Goal: Information Seeking & Learning: Learn about a topic

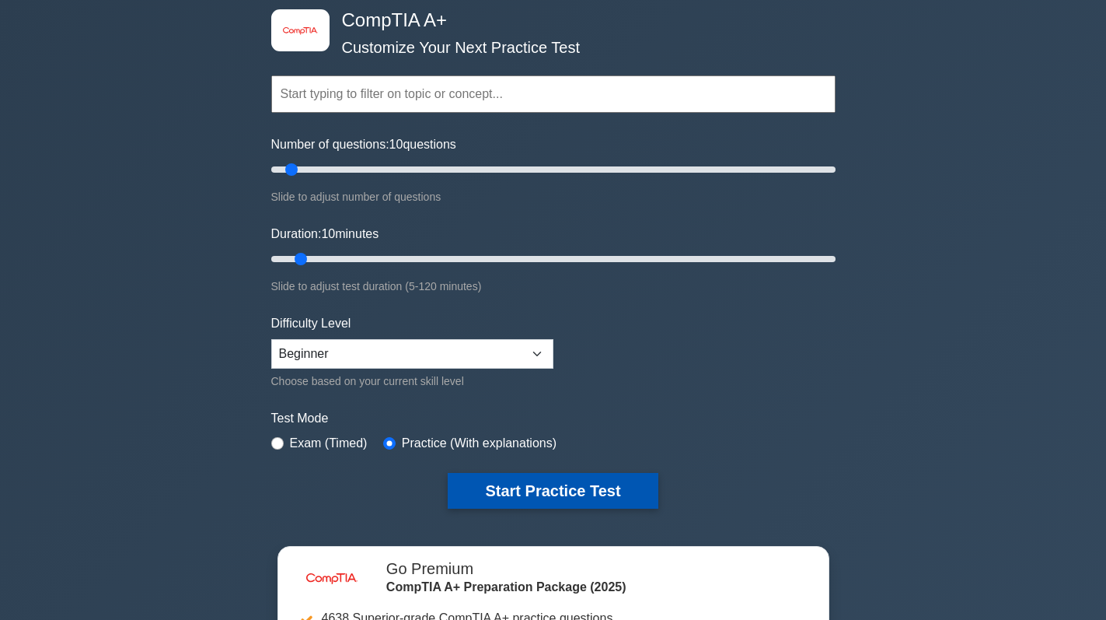
click at [543, 489] on button "Start Practice Test" at bounding box center [553, 491] width 210 height 36
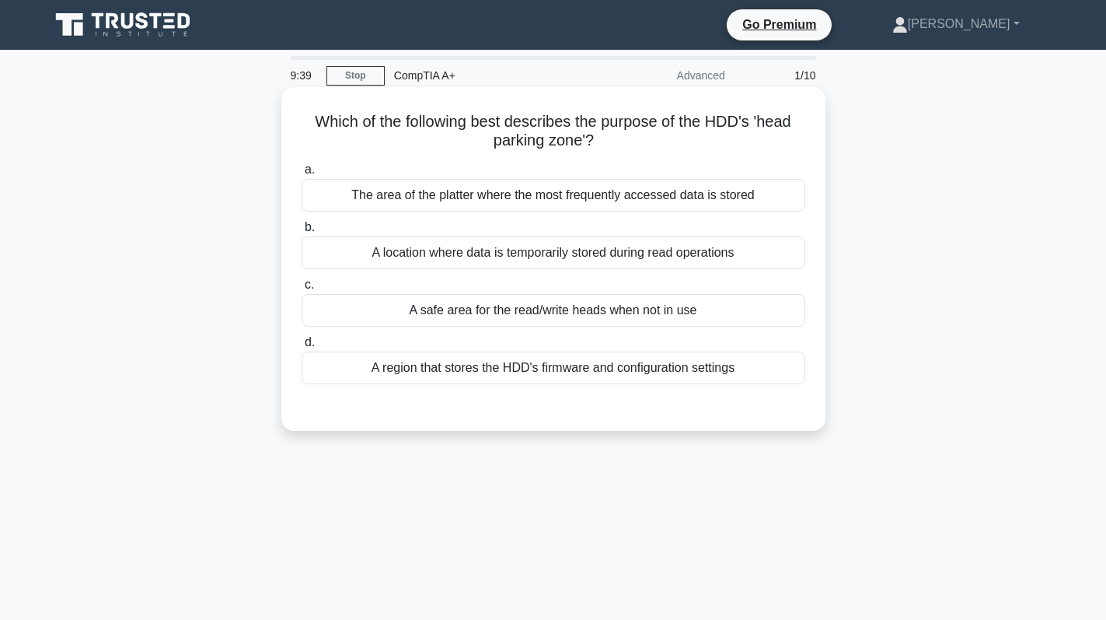
click at [620, 310] on div "A safe area for the read/write heads when not in use" at bounding box center [554, 310] width 504 height 33
click at [302, 290] on input "c. A safe area for the read/write heads when not in use" at bounding box center [302, 285] width 0 height 10
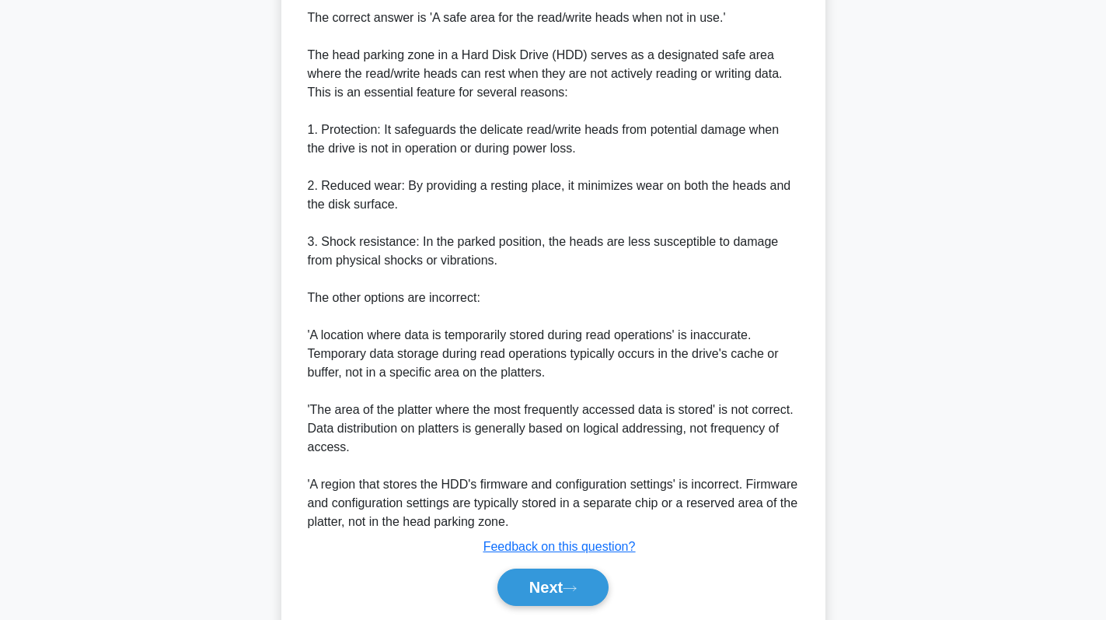
scroll to position [489, 0]
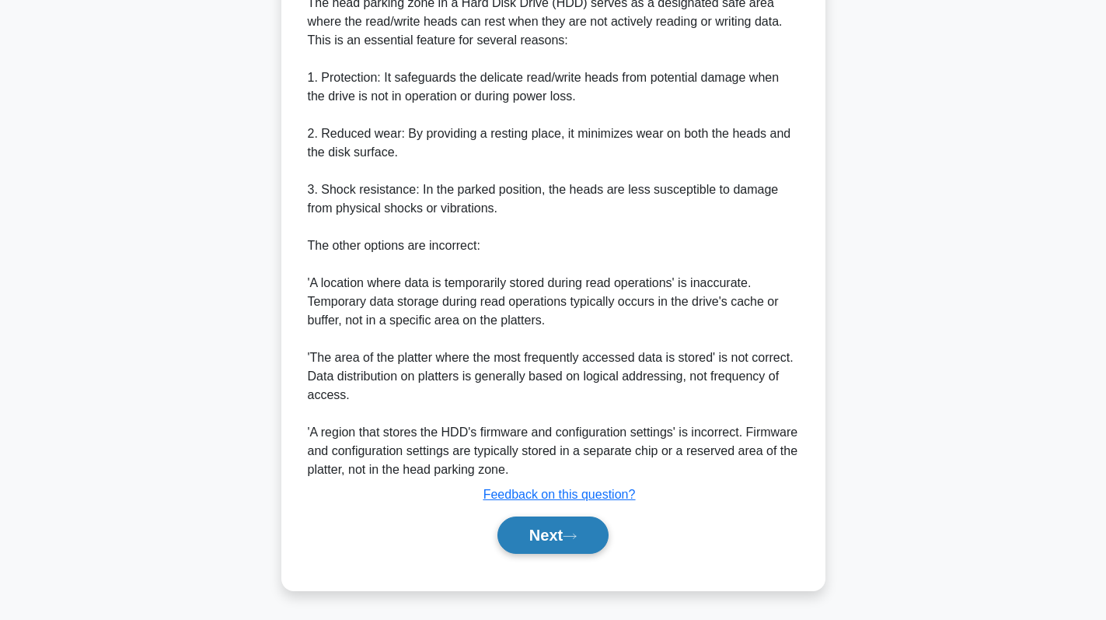
click at [560, 536] on button "Next" at bounding box center [553, 534] width 111 height 37
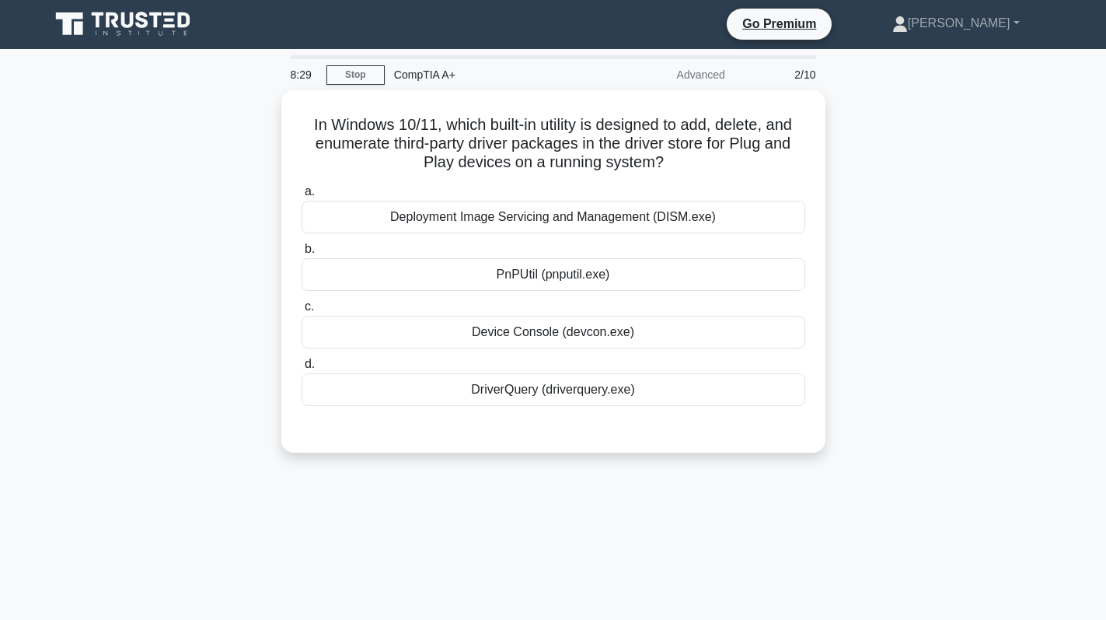
scroll to position [0, 0]
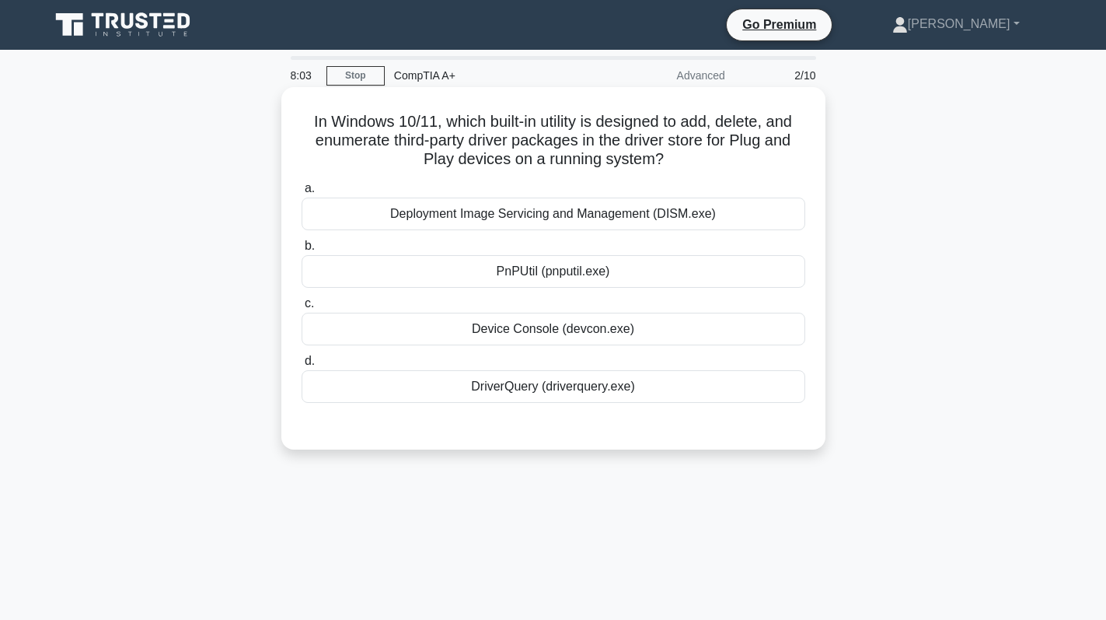
click at [595, 278] on div "PnPUtil (pnputil.exe)" at bounding box center [554, 271] width 504 height 33
click at [302, 251] on input "b. PnPUtil (pnputil.exe)" at bounding box center [302, 246] width 0 height 10
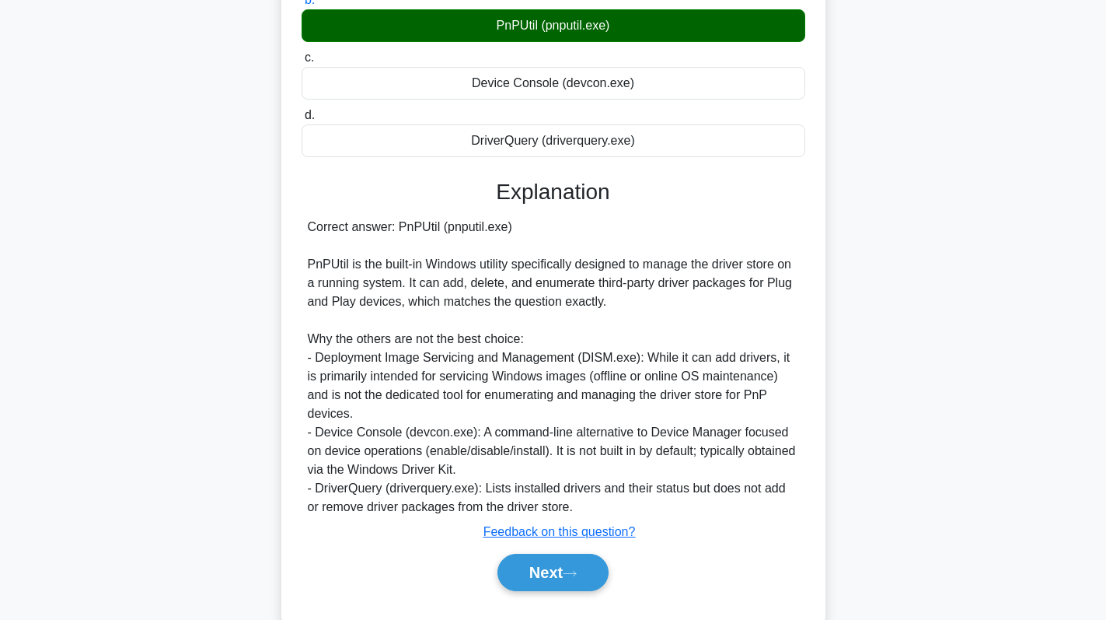
scroll to position [265, 0]
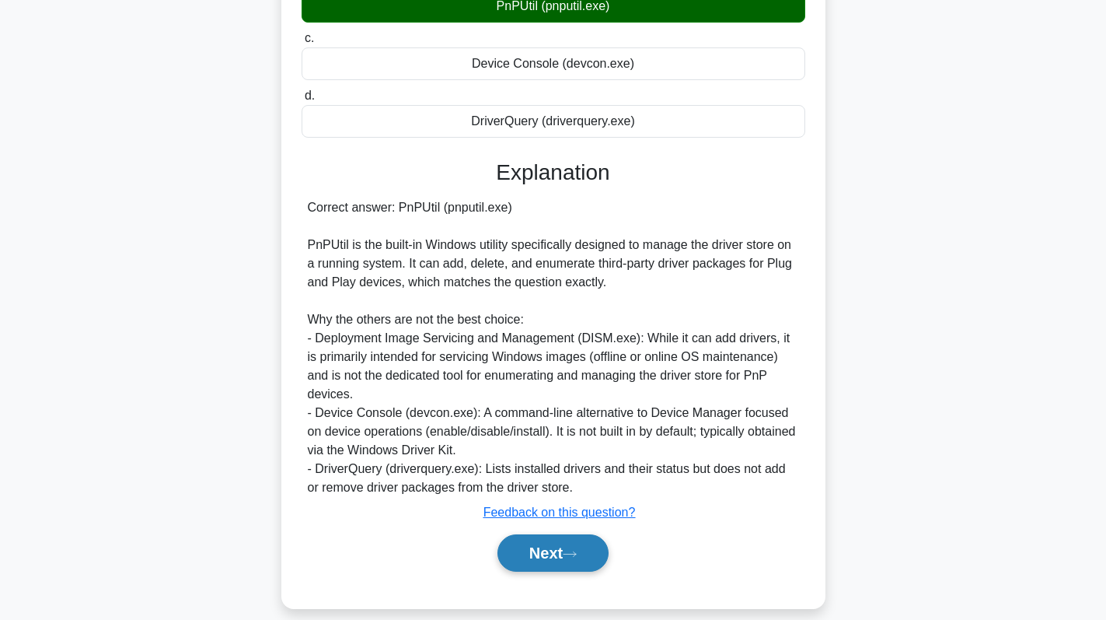
click at [544, 536] on button "Next" at bounding box center [553, 552] width 111 height 37
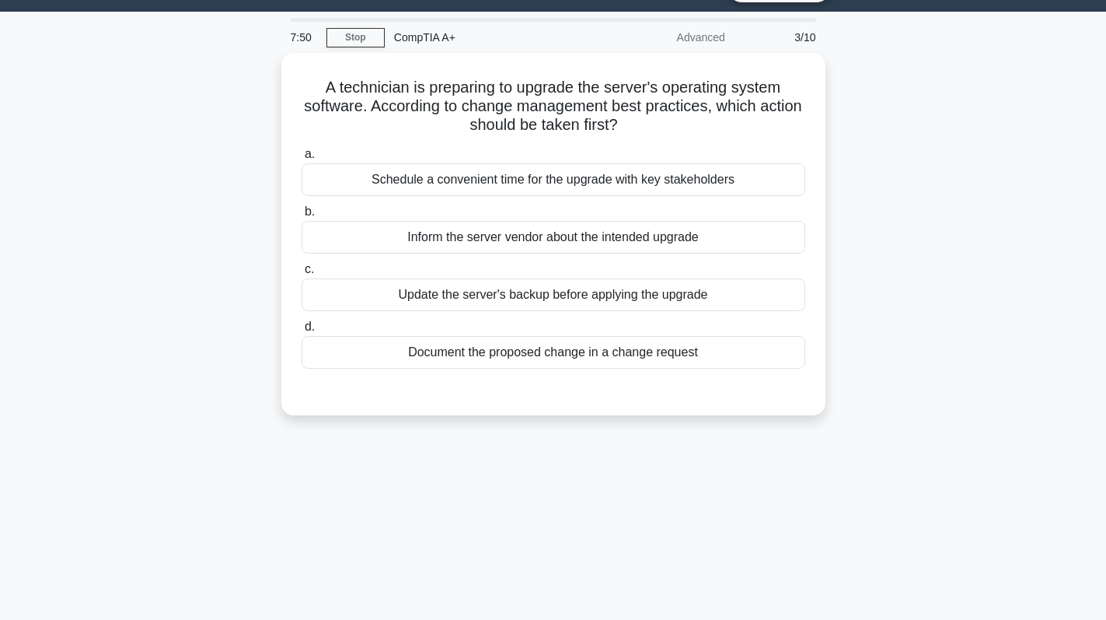
scroll to position [0, 0]
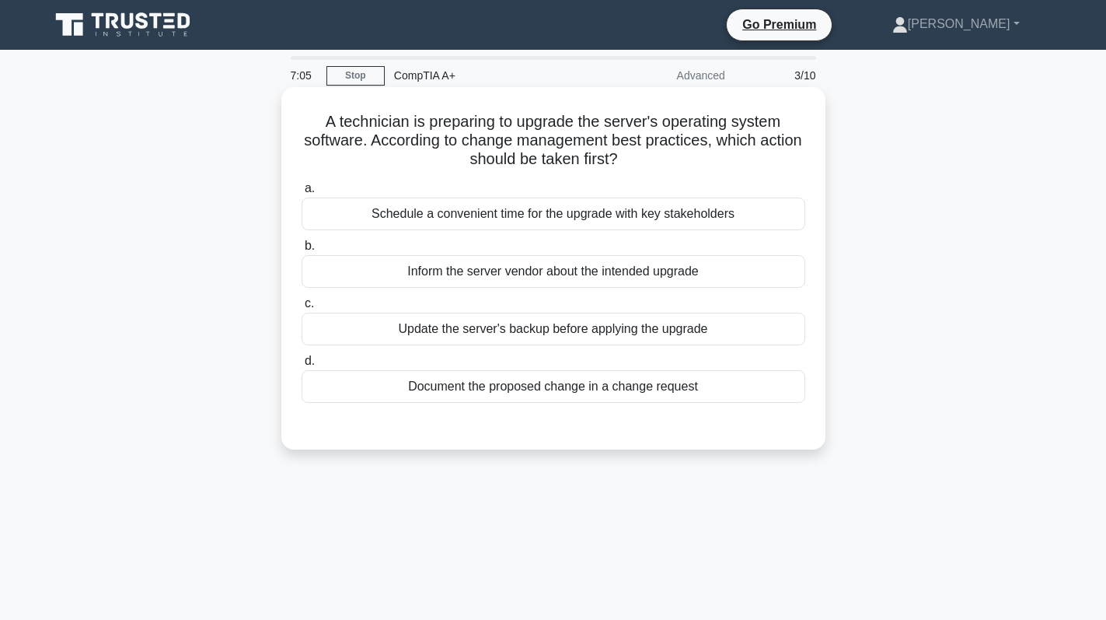
click at [715, 320] on div "Update the server's backup before applying the upgrade" at bounding box center [554, 329] width 504 height 33
click at [302, 309] on input "c. Update the server's backup before applying the upgrade" at bounding box center [302, 304] width 0 height 10
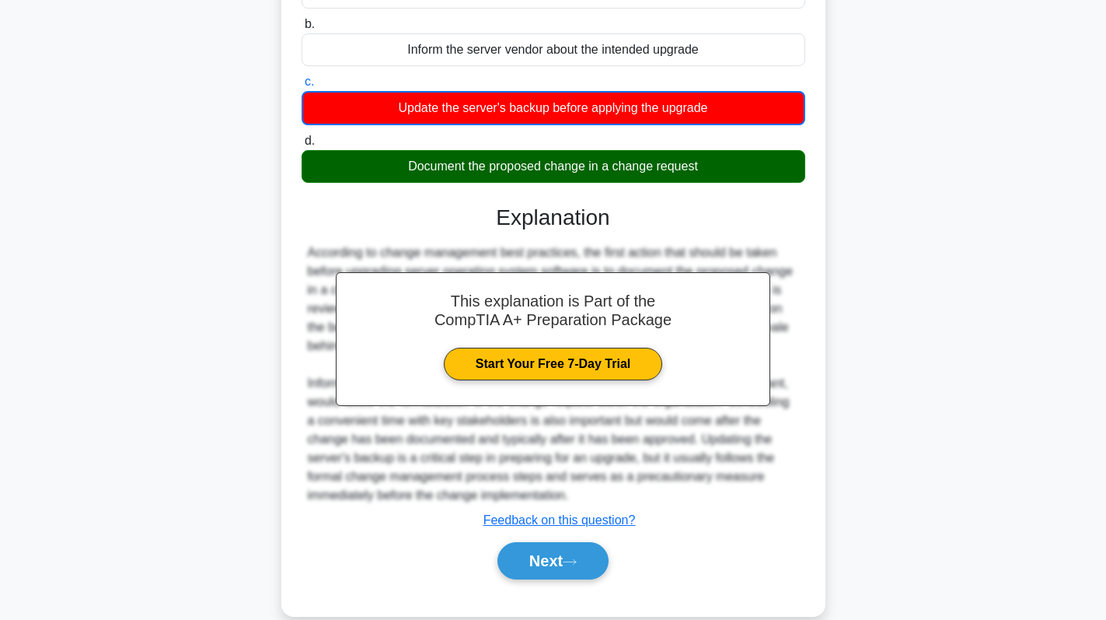
scroll to position [248, 0]
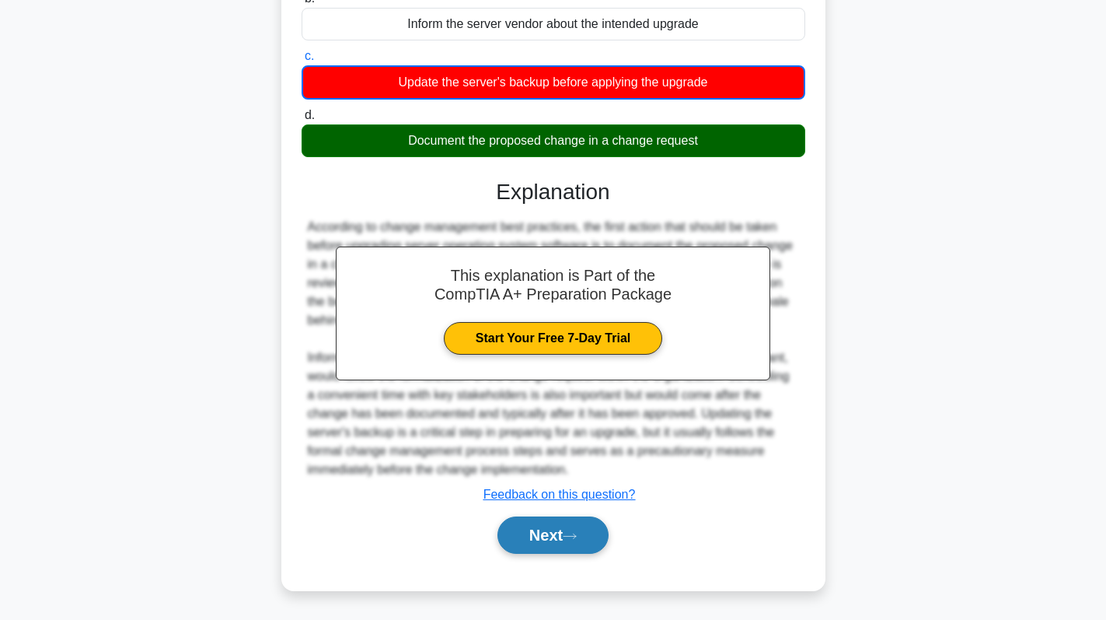
click at [585, 535] on button "Next" at bounding box center [553, 534] width 111 height 37
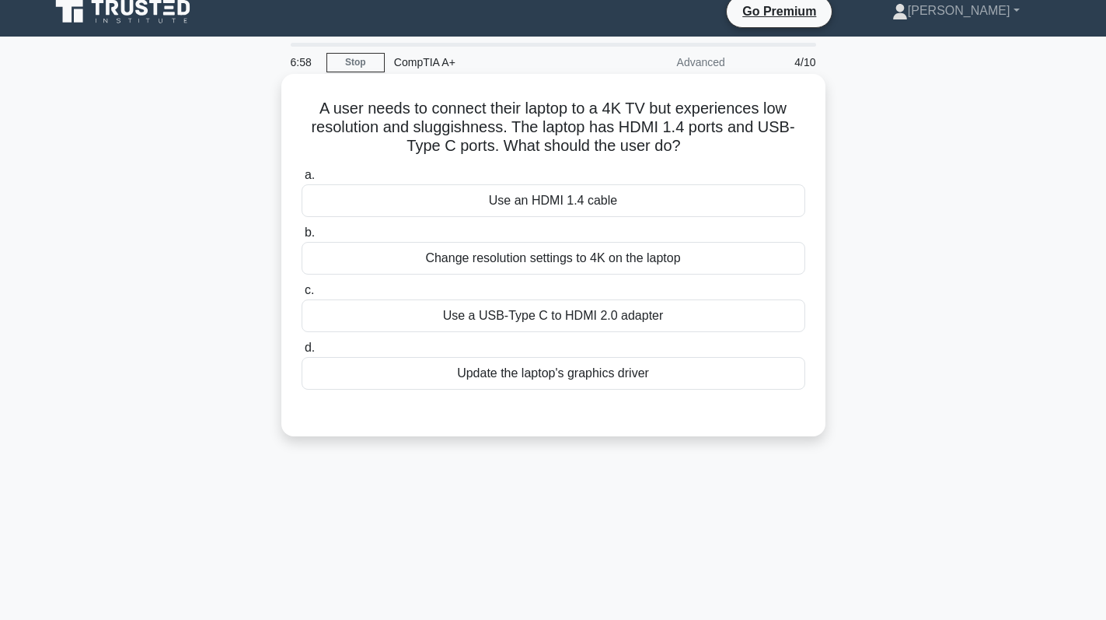
scroll to position [0, 0]
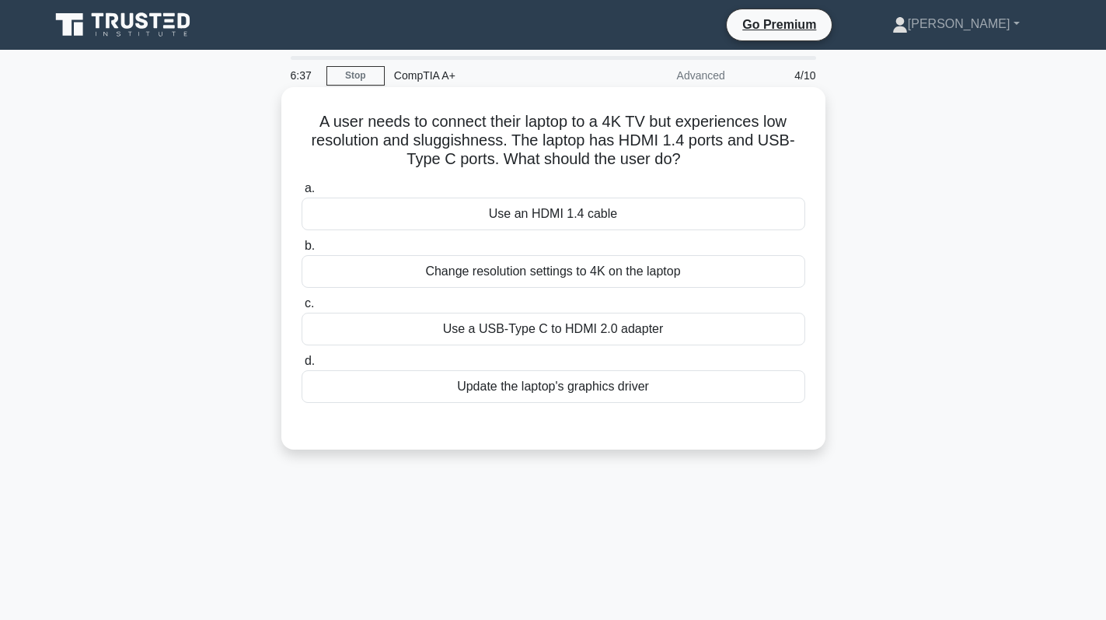
click at [655, 337] on div "Use a USB-Type C to HDMI 2.0 adapter" at bounding box center [554, 329] width 504 height 33
click at [302, 309] on input "c. Use a USB-Type C to HDMI 2.0 adapter" at bounding box center [302, 304] width 0 height 10
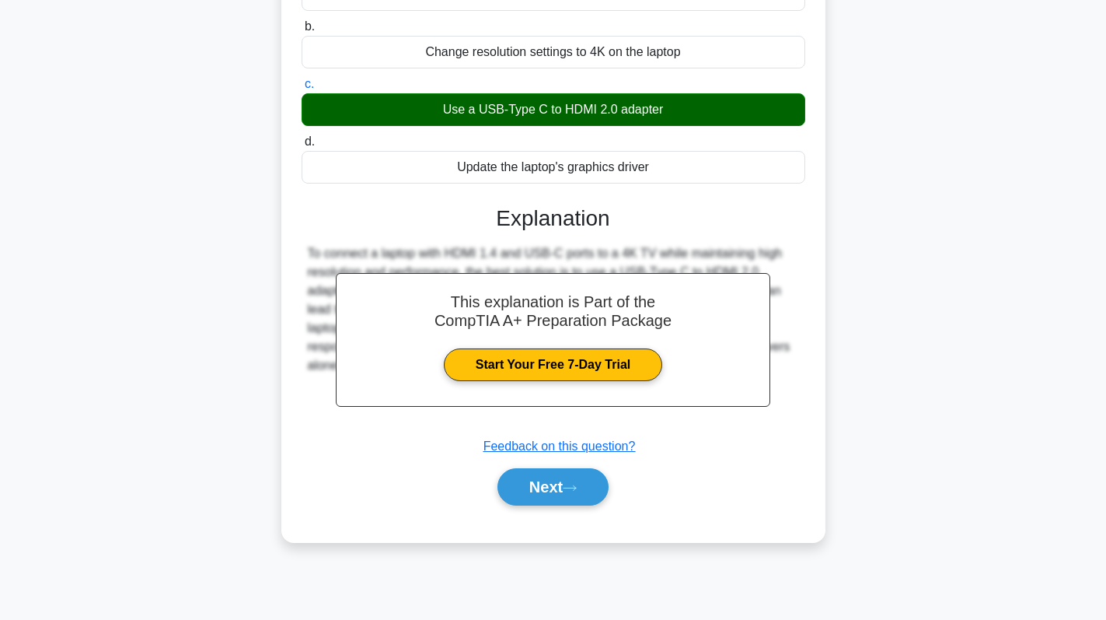
scroll to position [220, 0]
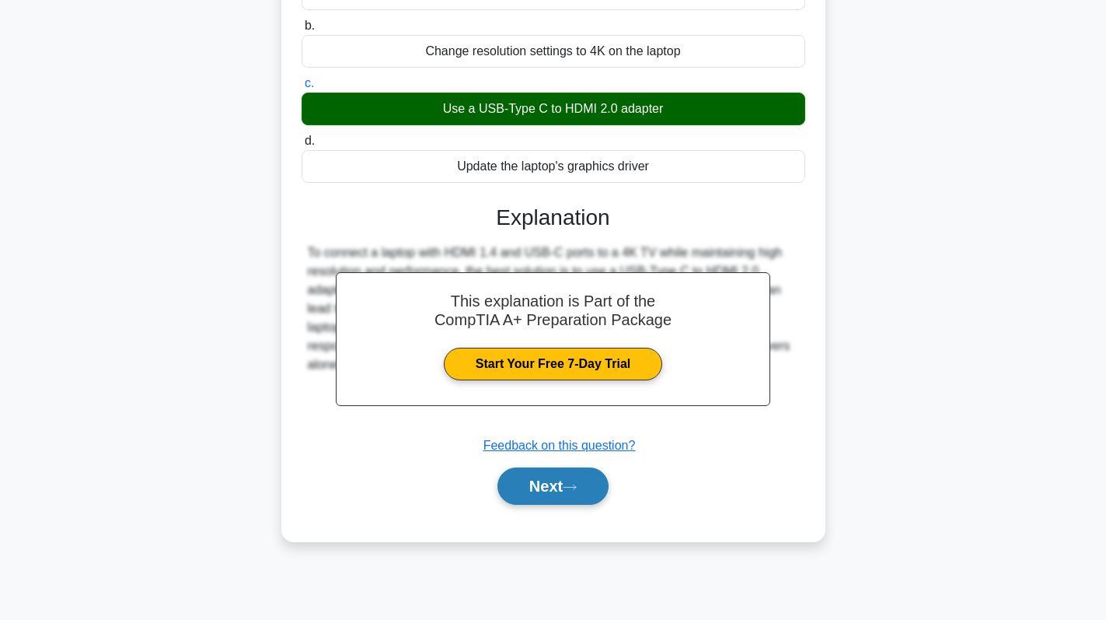
click at [536, 487] on button "Next" at bounding box center [553, 485] width 111 height 37
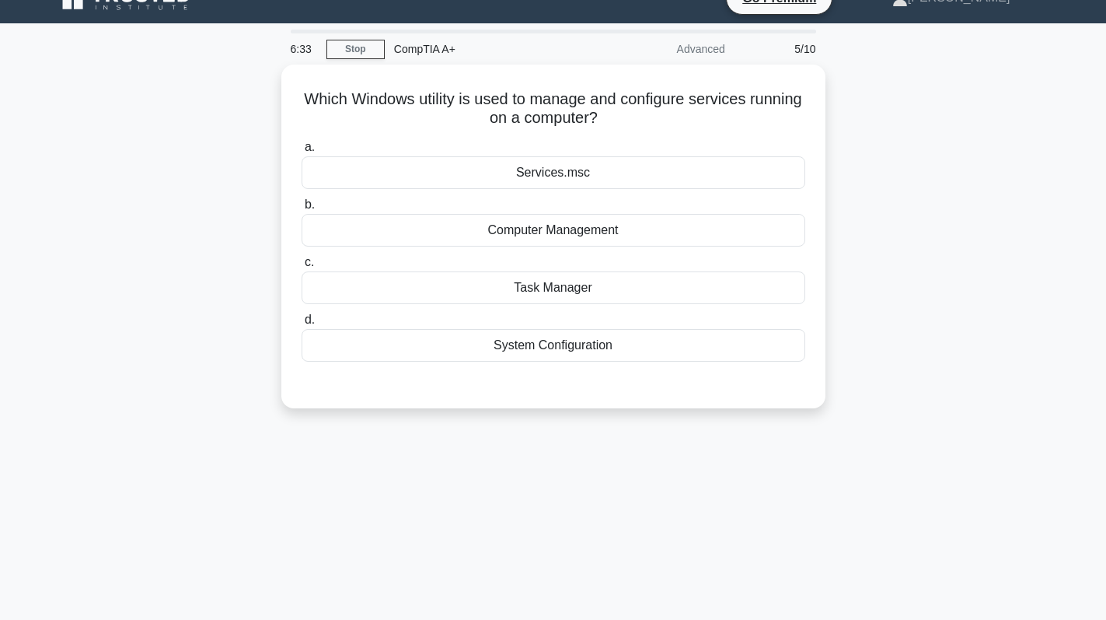
scroll to position [0, 0]
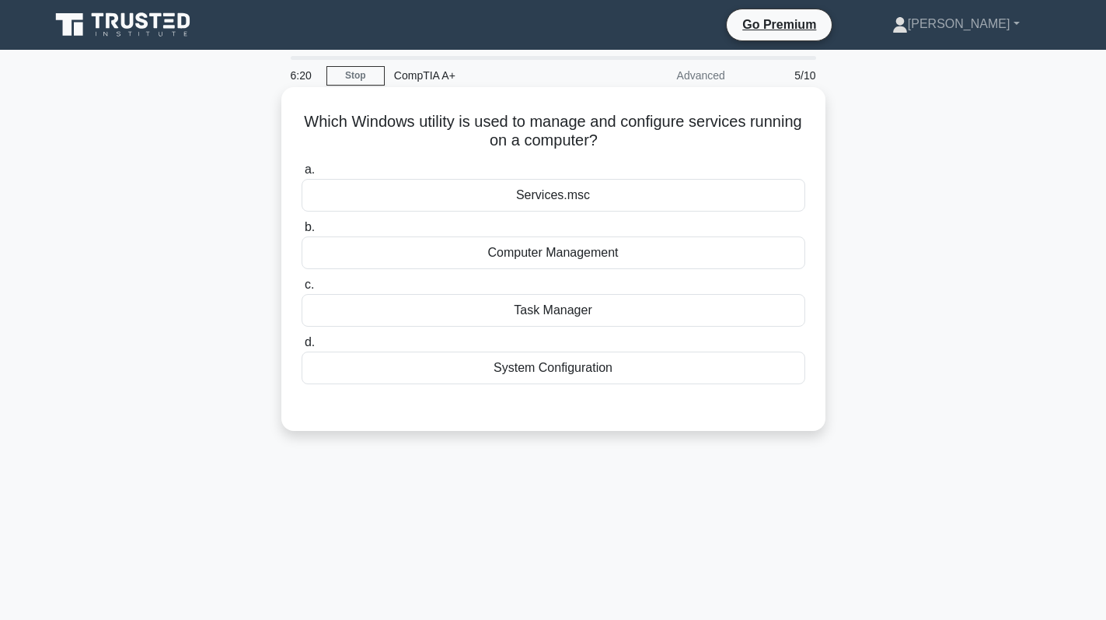
click at [599, 199] on div "Services.msc" at bounding box center [554, 195] width 504 height 33
click at [302, 175] on input "a. Services.msc" at bounding box center [302, 170] width 0 height 10
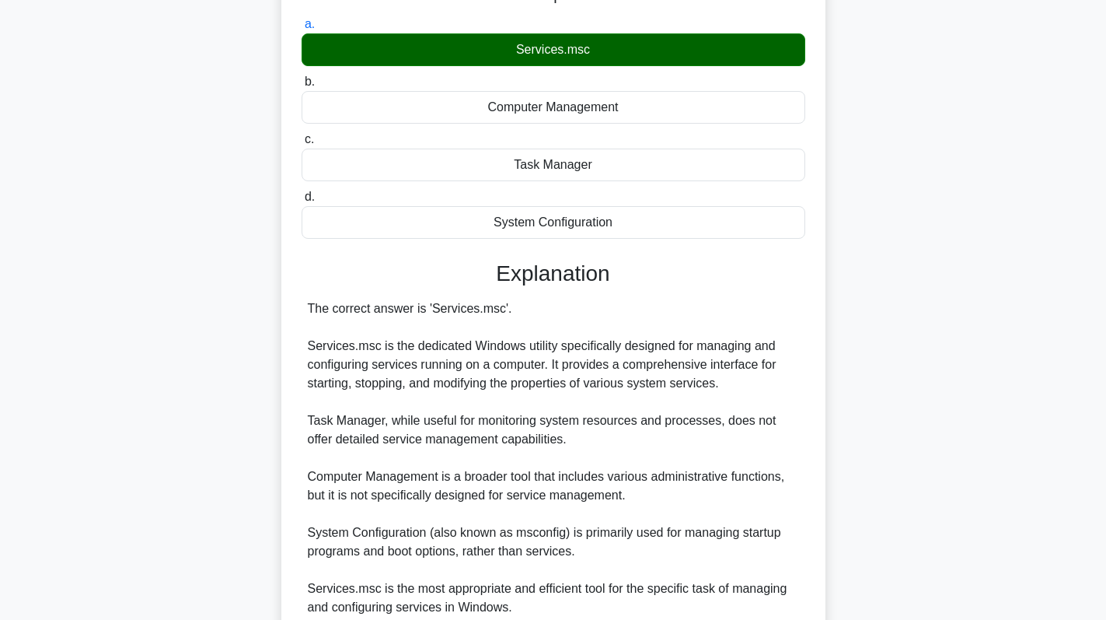
scroll to position [284, 0]
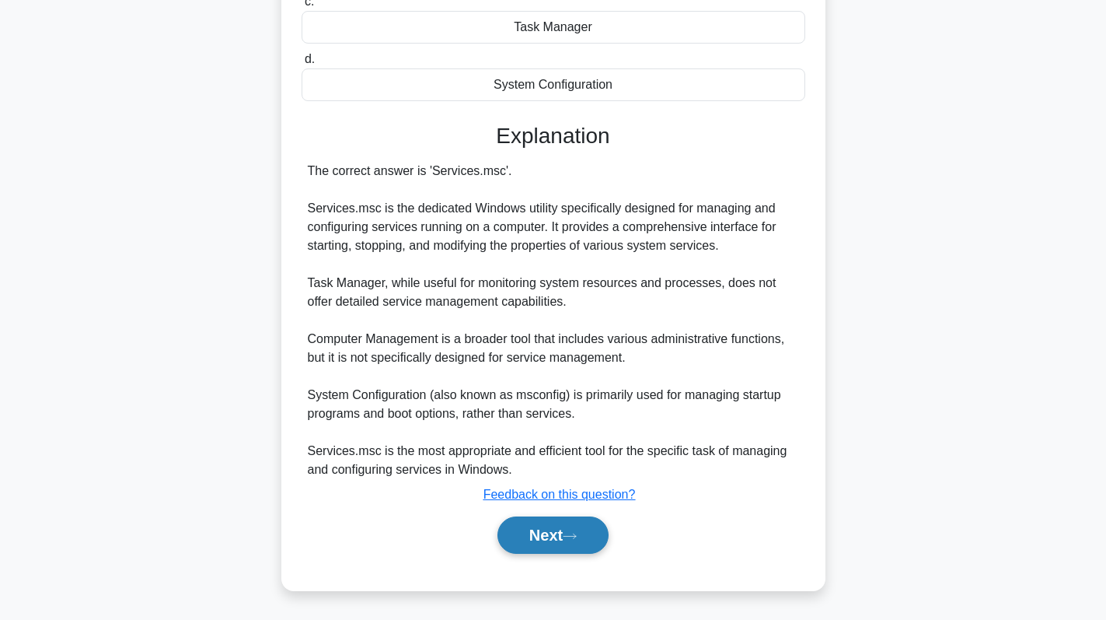
click at [538, 536] on button "Next" at bounding box center [553, 534] width 111 height 37
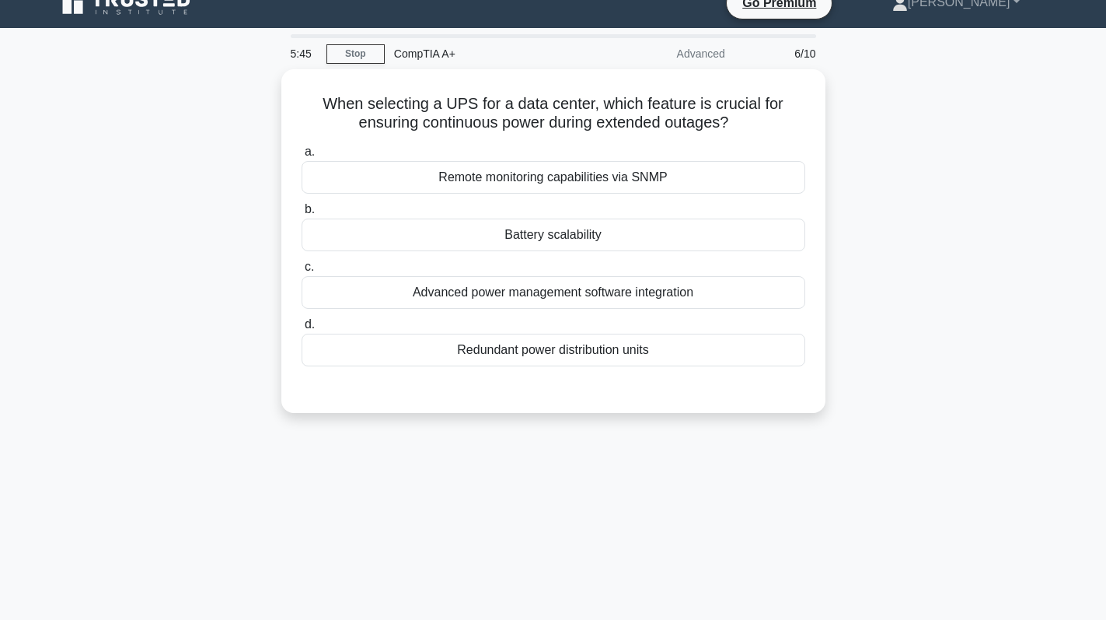
scroll to position [0, 0]
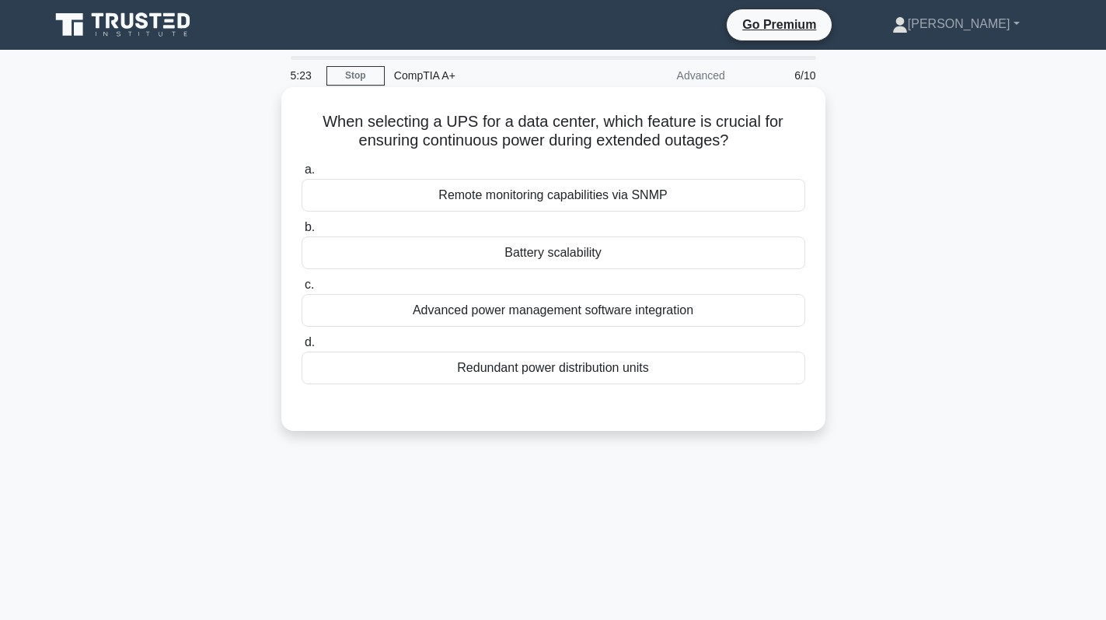
click at [678, 370] on div "Redundant power distribution units" at bounding box center [554, 367] width 504 height 33
click at [302, 348] on input "d. Redundant power distribution units" at bounding box center [302, 342] width 0 height 10
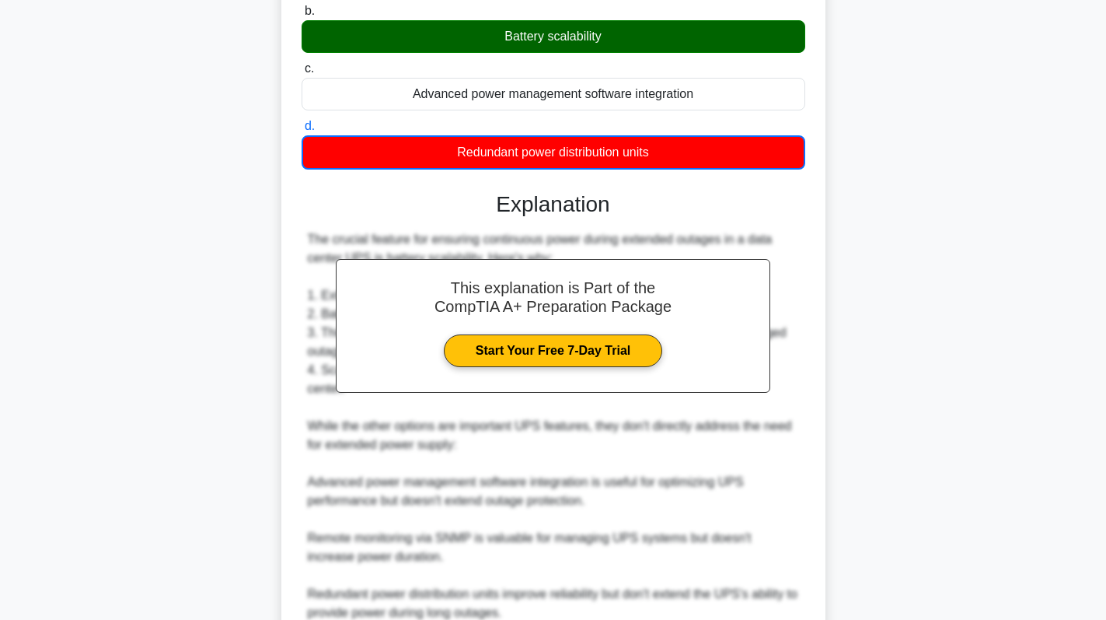
scroll to position [233, 0]
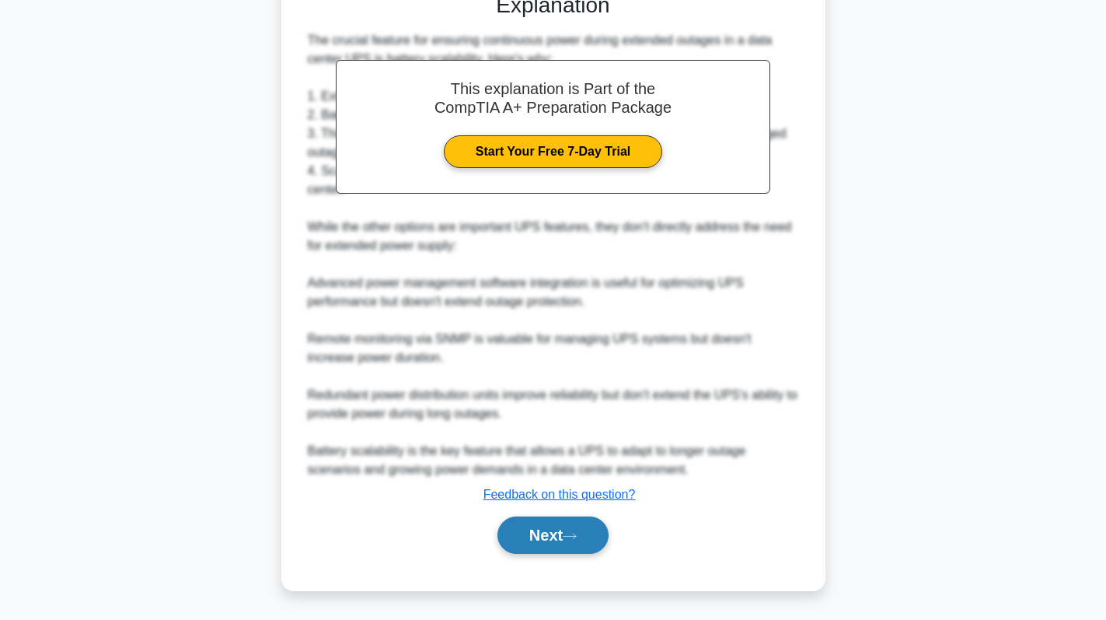
click at [563, 538] on button "Next" at bounding box center [553, 534] width 111 height 37
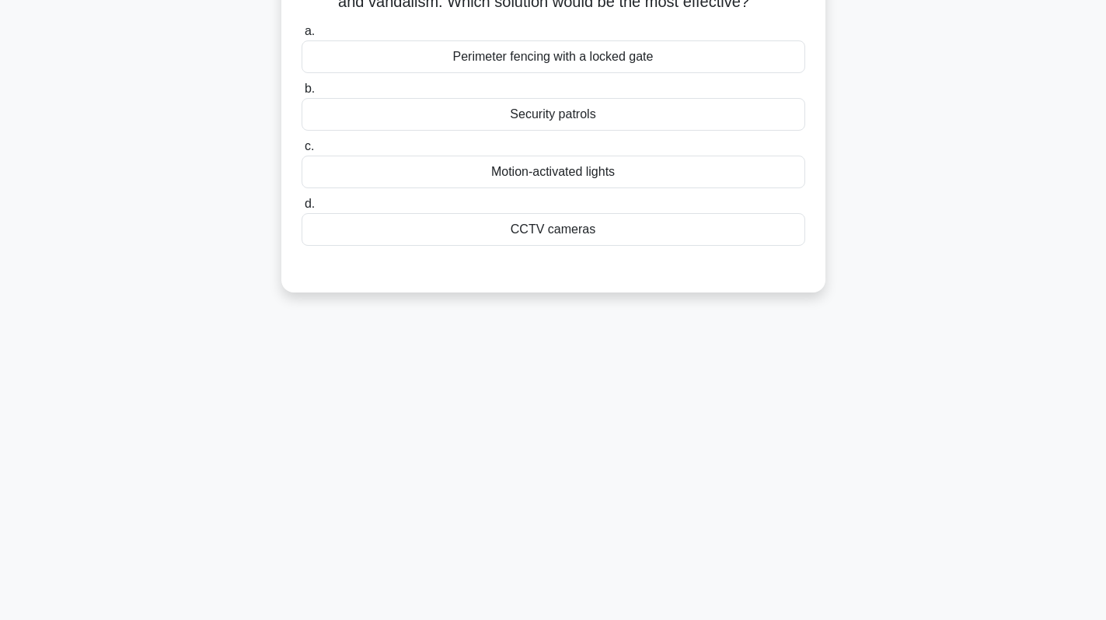
scroll to position [0, 0]
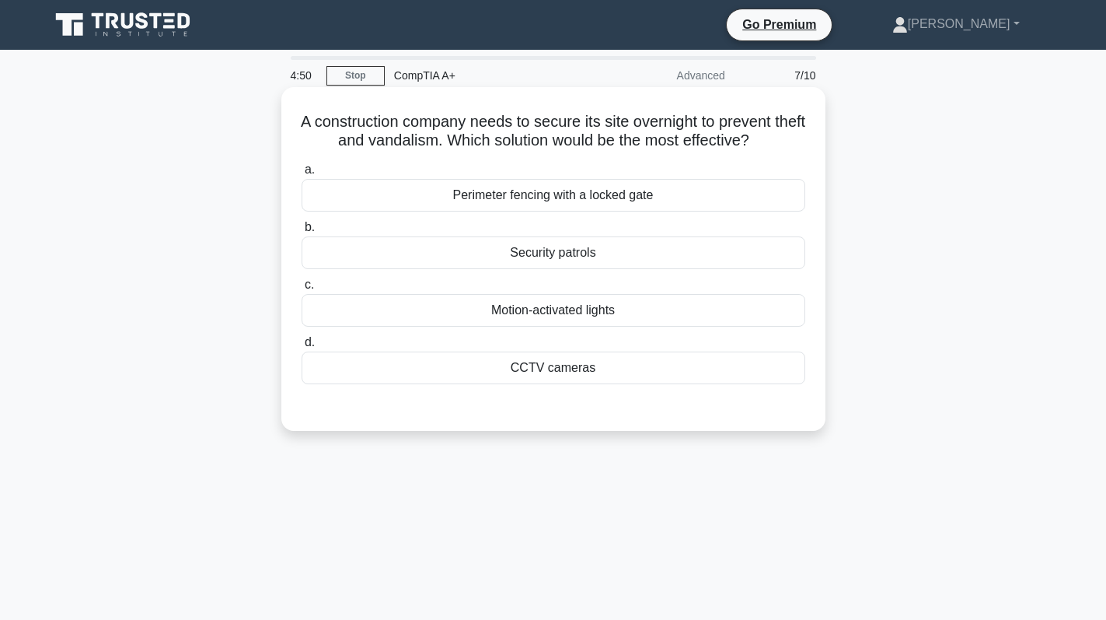
click at [599, 365] on div "CCTV cameras" at bounding box center [554, 367] width 504 height 33
click at [302, 348] on input "d. CCTV cameras" at bounding box center [302, 342] width 0 height 10
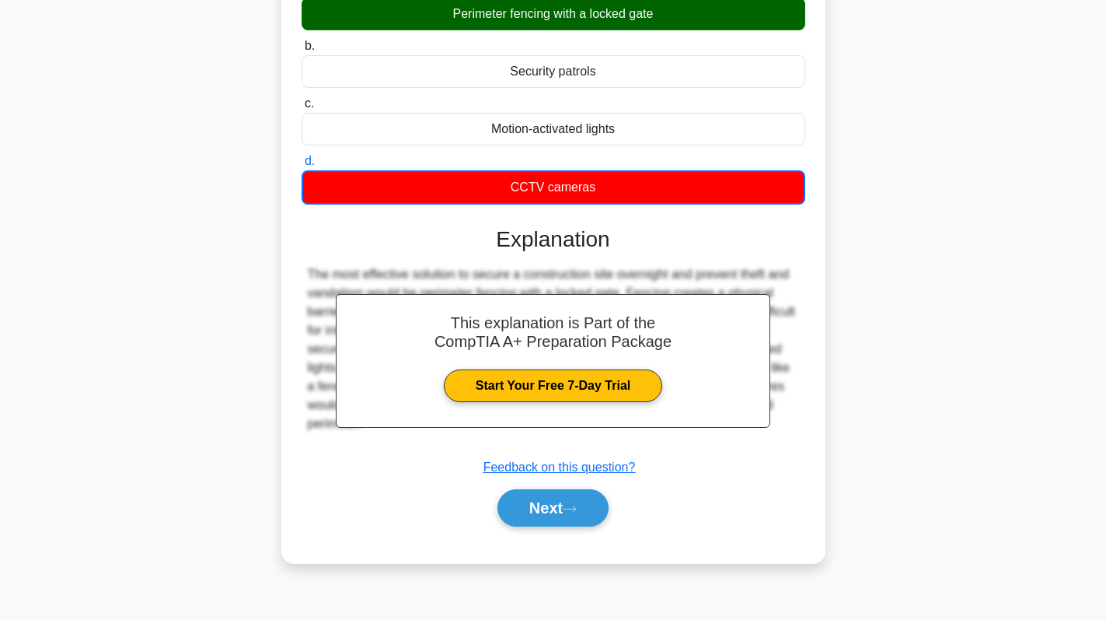
scroll to position [220, 0]
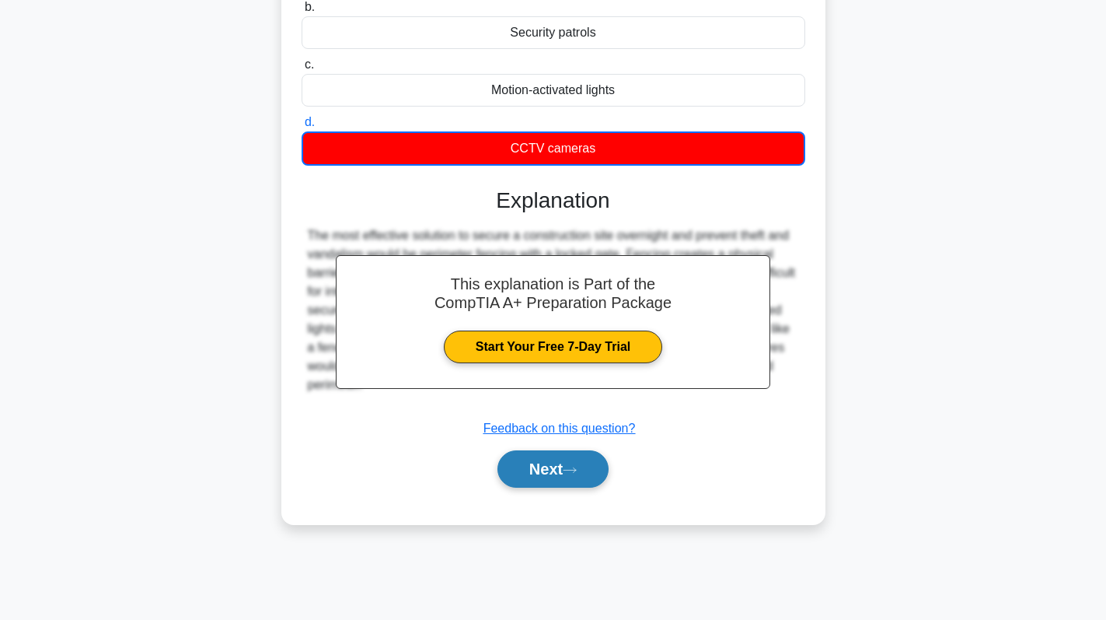
click at [559, 473] on button "Next" at bounding box center [553, 468] width 111 height 37
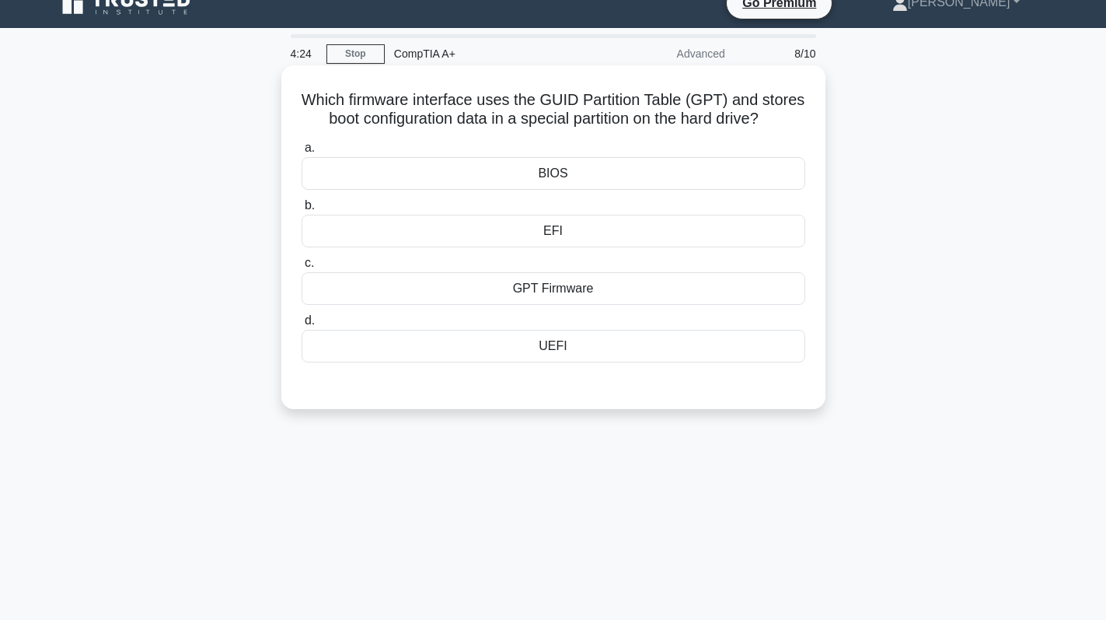
scroll to position [0, 0]
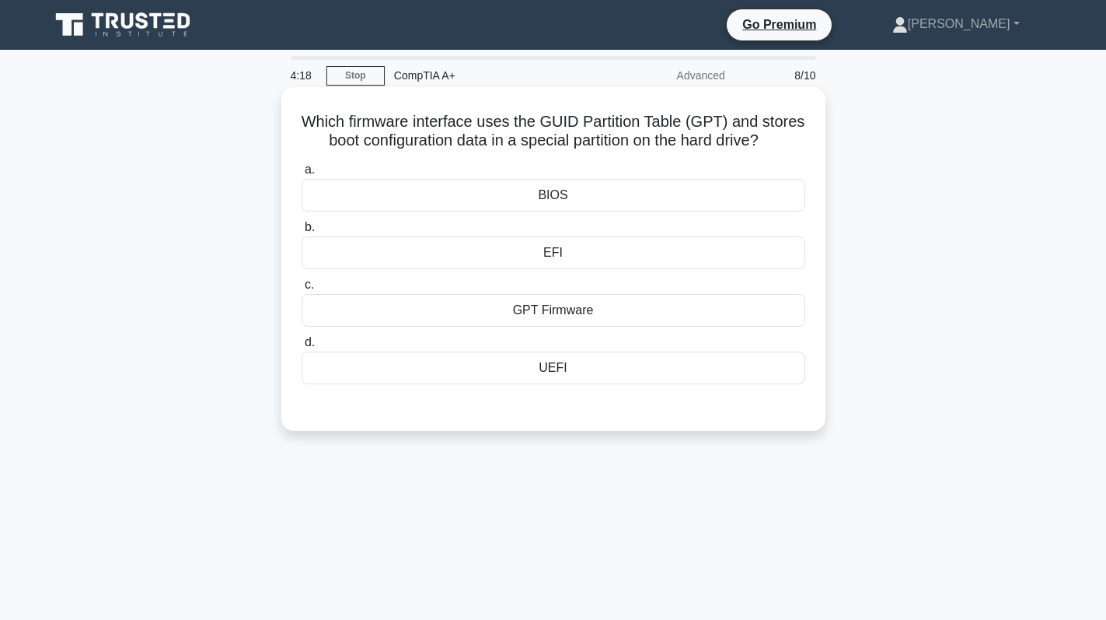
click at [564, 327] on div "GPT Firmware" at bounding box center [554, 310] width 504 height 33
click at [302, 290] on input "c. GPT Firmware" at bounding box center [302, 285] width 0 height 10
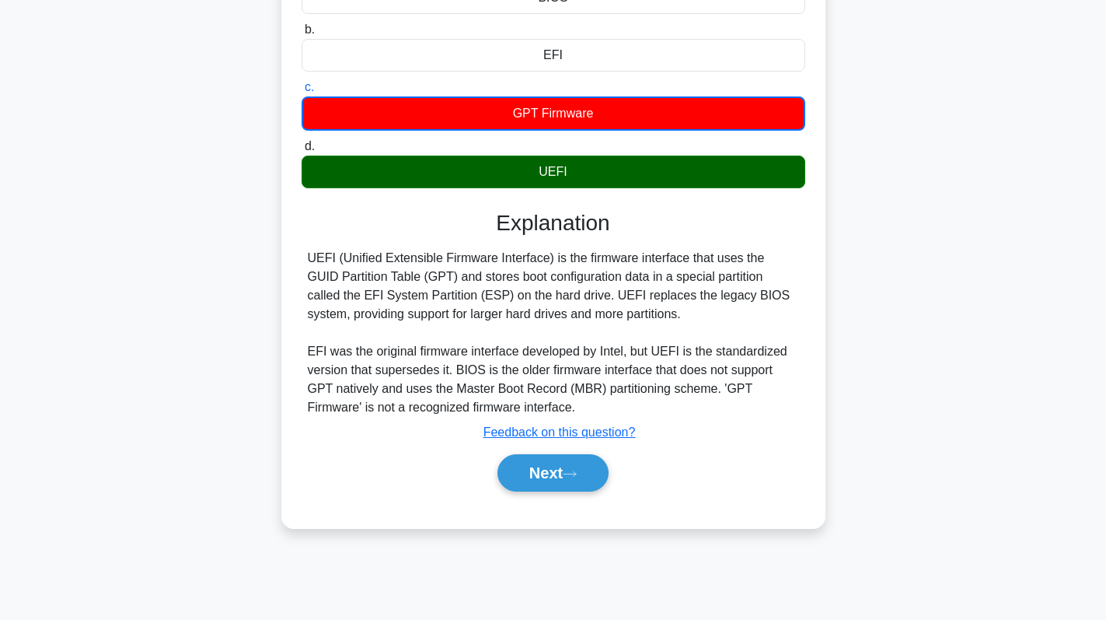
scroll to position [220, 0]
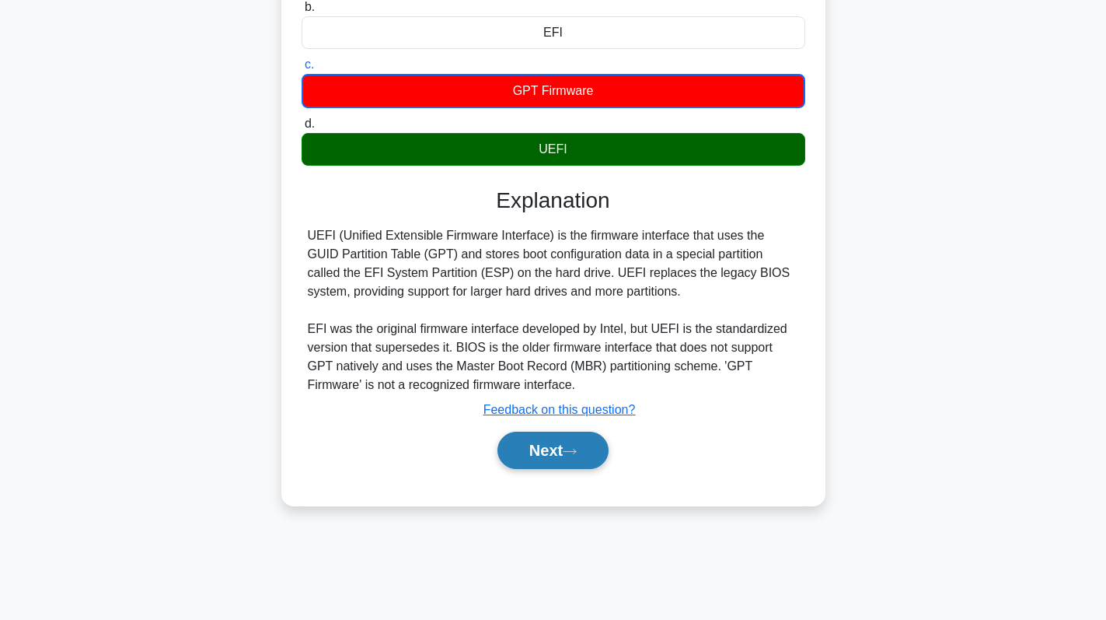
click at [552, 466] on button "Next" at bounding box center [553, 449] width 111 height 37
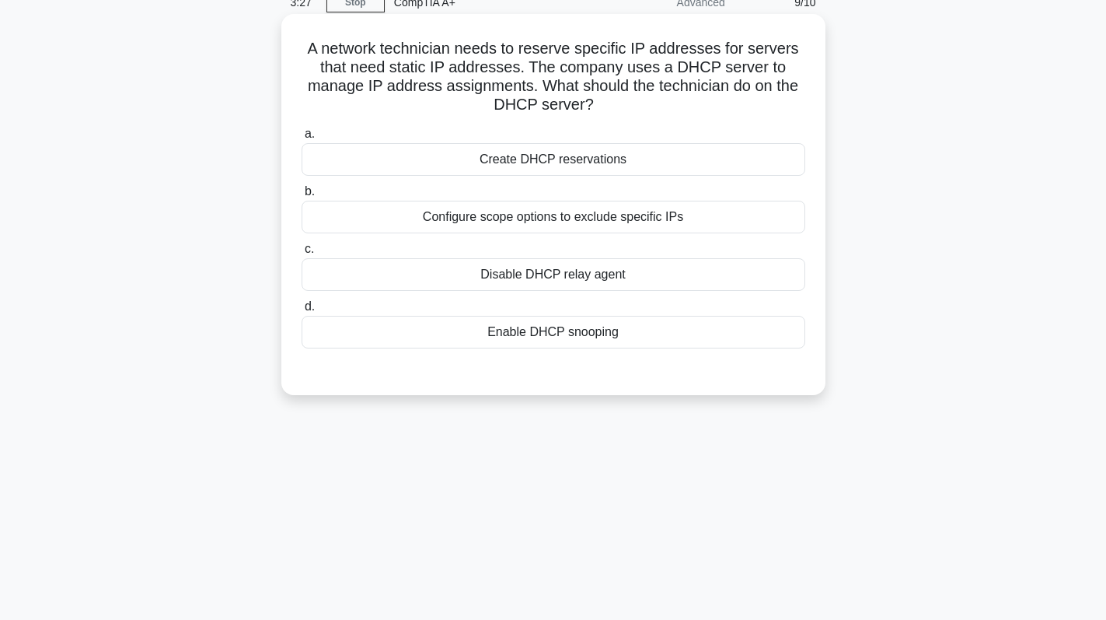
scroll to position [0, 0]
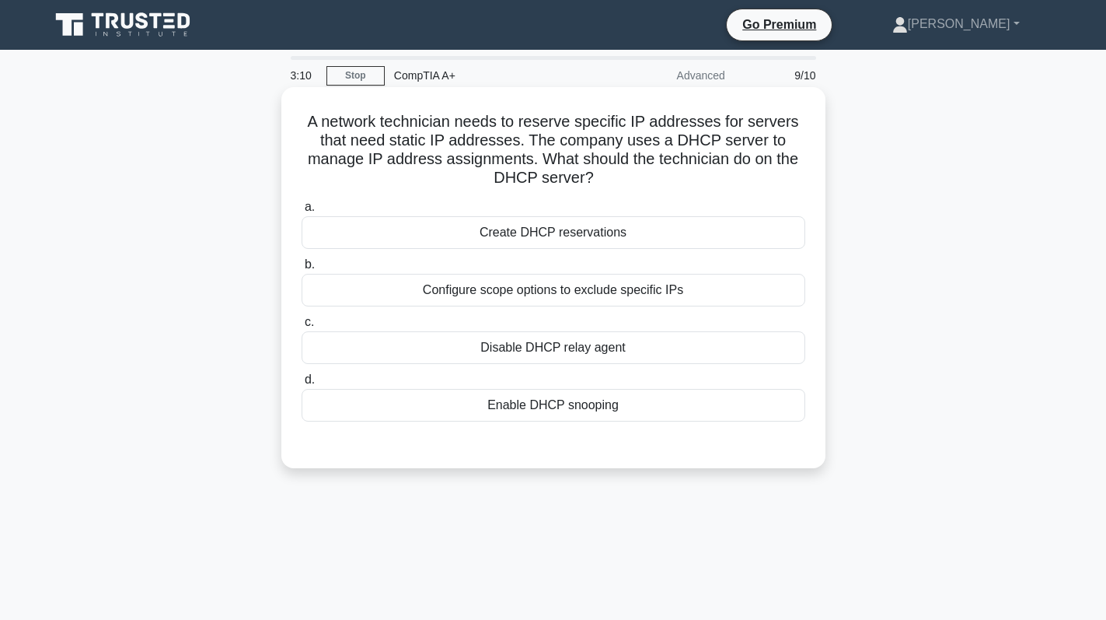
click at [632, 293] on div "Configure scope options to exclude specific IPs" at bounding box center [554, 290] width 504 height 33
click at [302, 270] on input "b. Configure scope options to exclude specific IPs" at bounding box center [302, 265] width 0 height 10
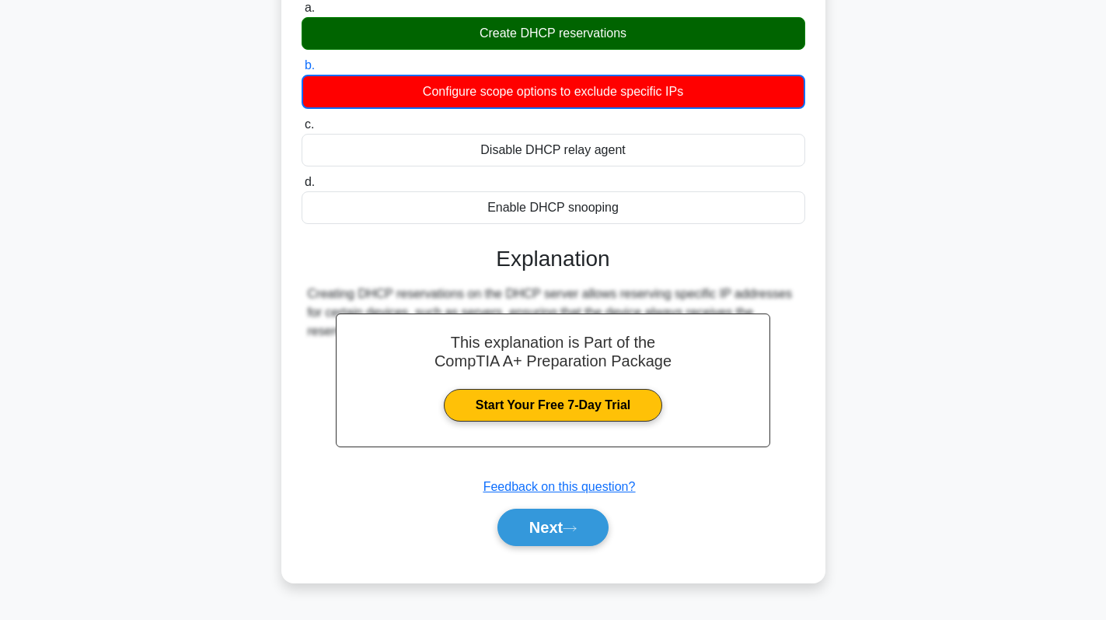
scroll to position [220, 0]
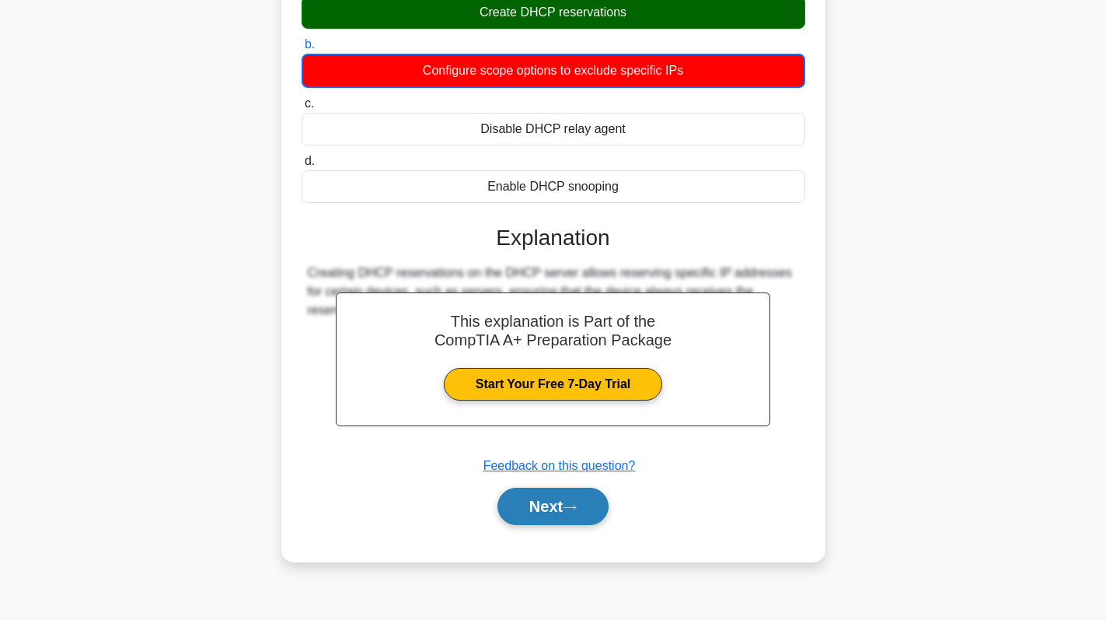
click at [562, 505] on button "Next" at bounding box center [553, 505] width 111 height 37
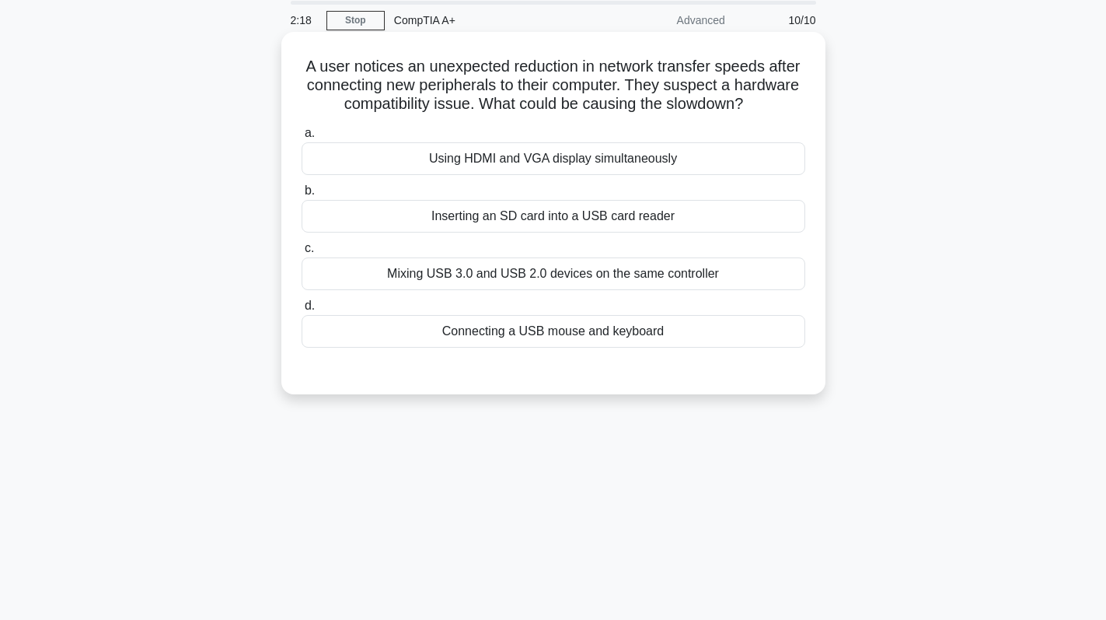
scroll to position [78, 0]
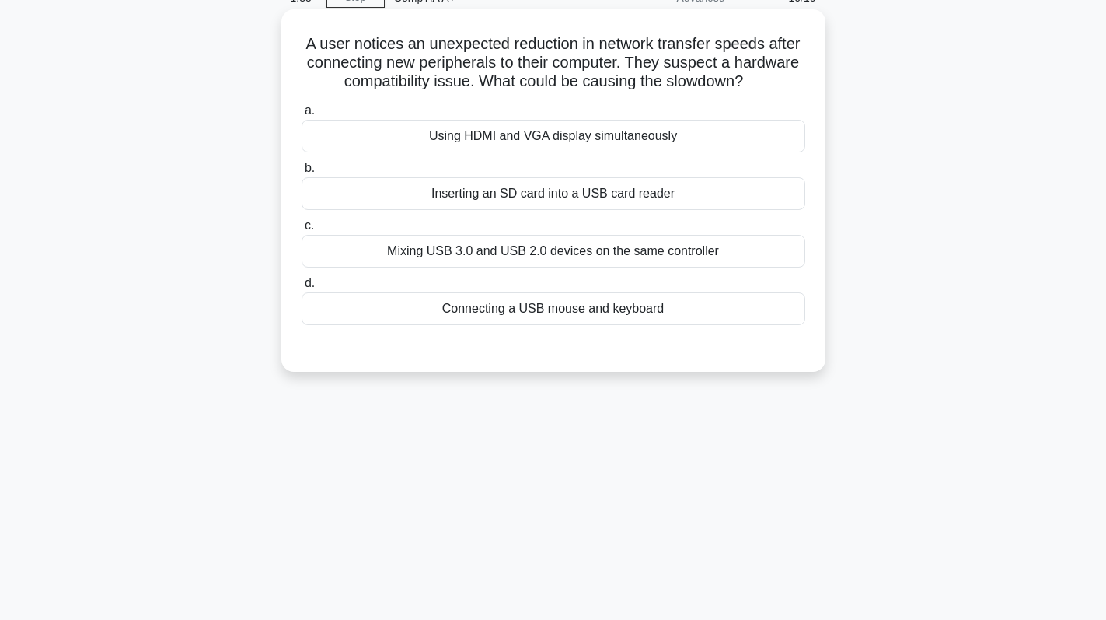
click at [555, 247] on div "Mixing USB 3.0 and USB 2.0 devices on the same controller" at bounding box center [554, 251] width 504 height 33
click at [302, 231] on input "c. Mixing USB 3.0 and USB 2.0 devices on the same controller" at bounding box center [302, 226] width 0 height 10
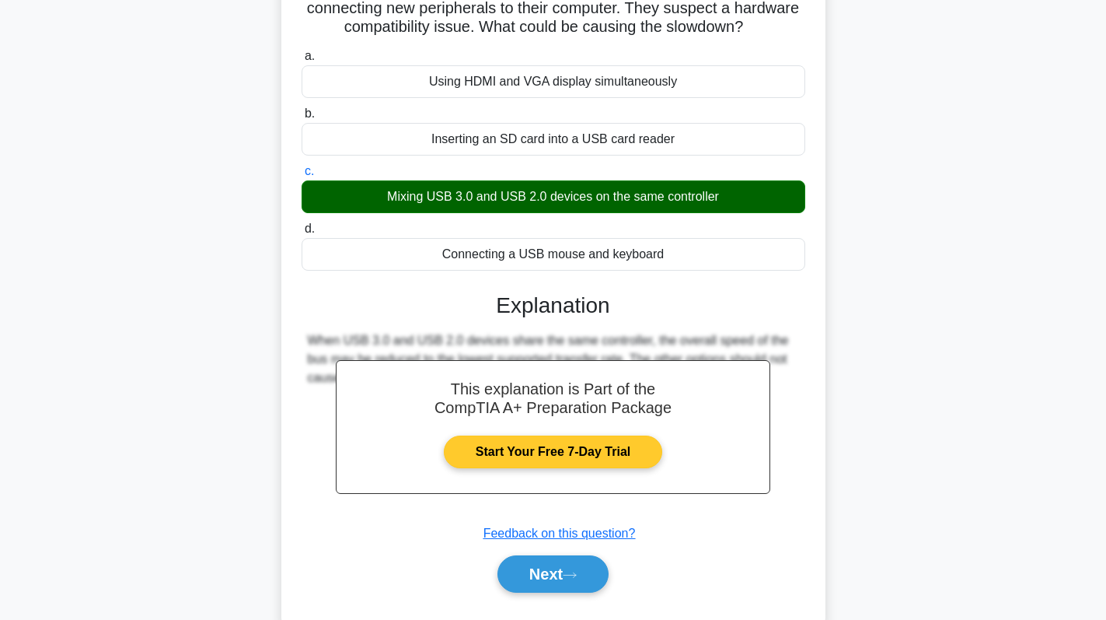
scroll to position [220, 0]
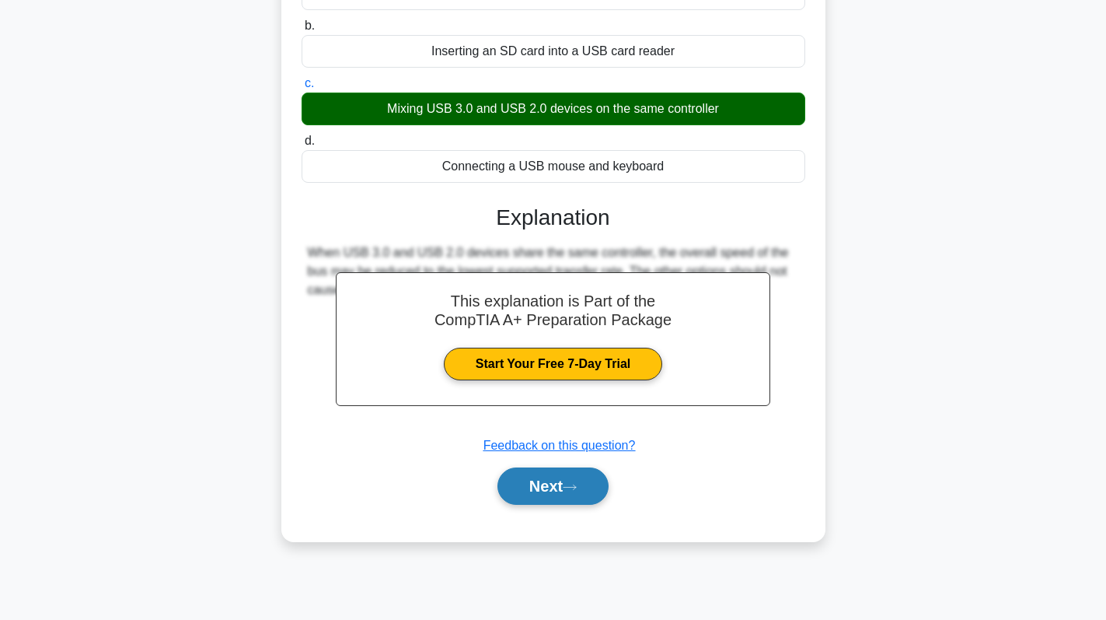
click at [543, 484] on button "Next" at bounding box center [553, 485] width 111 height 37
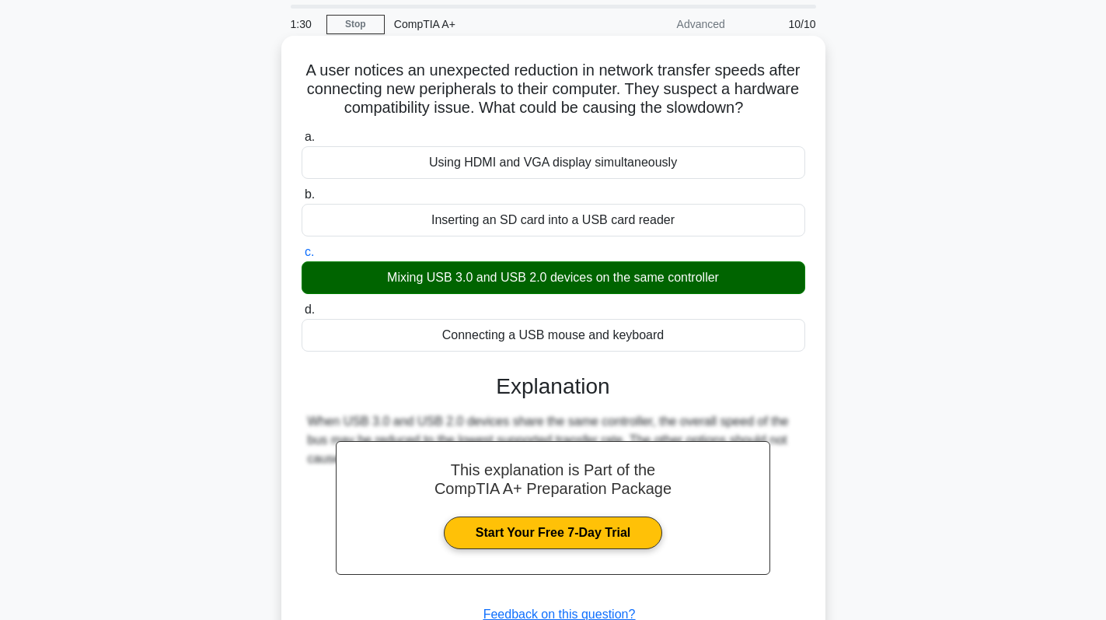
scroll to position [78, 0]
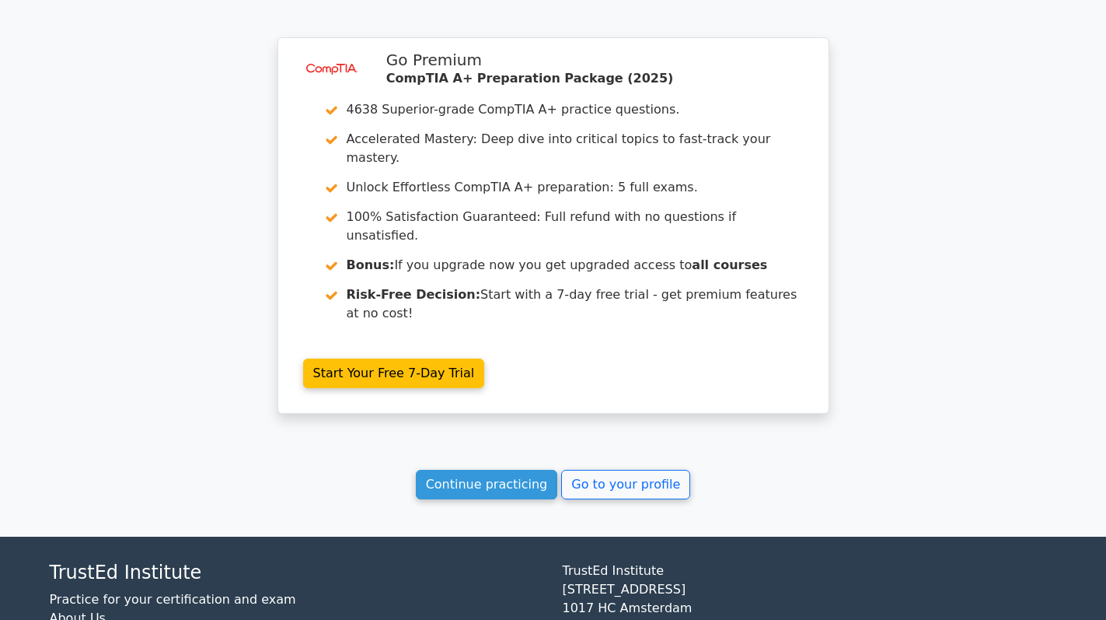
scroll to position [2798, 0]
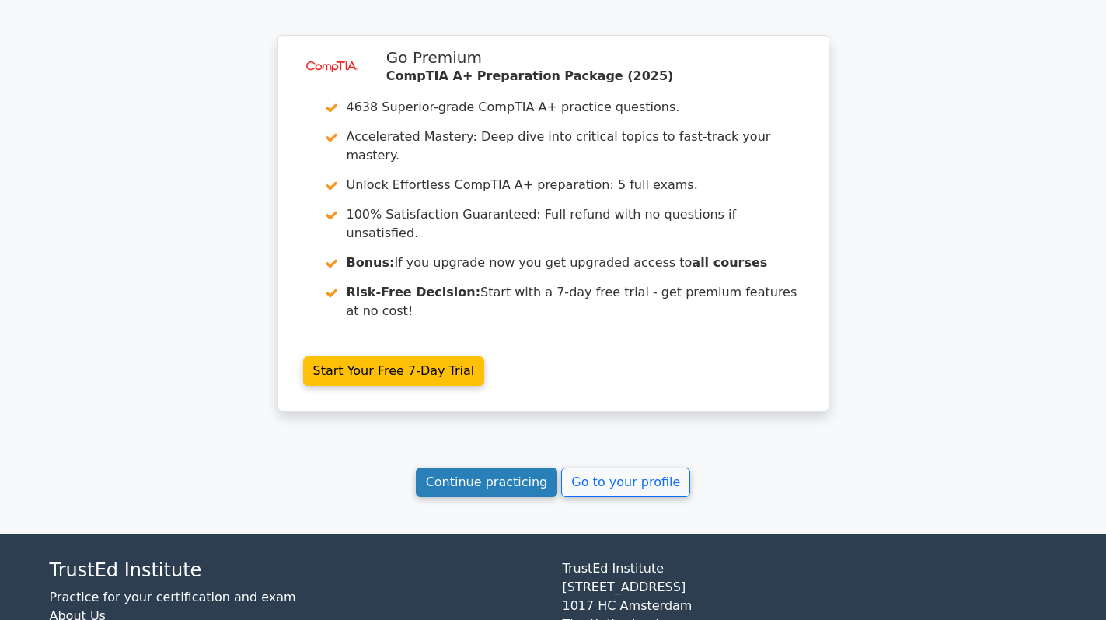
click at [487, 467] on link "Continue practicing" at bounding box center [487, 482] width 142 height 30
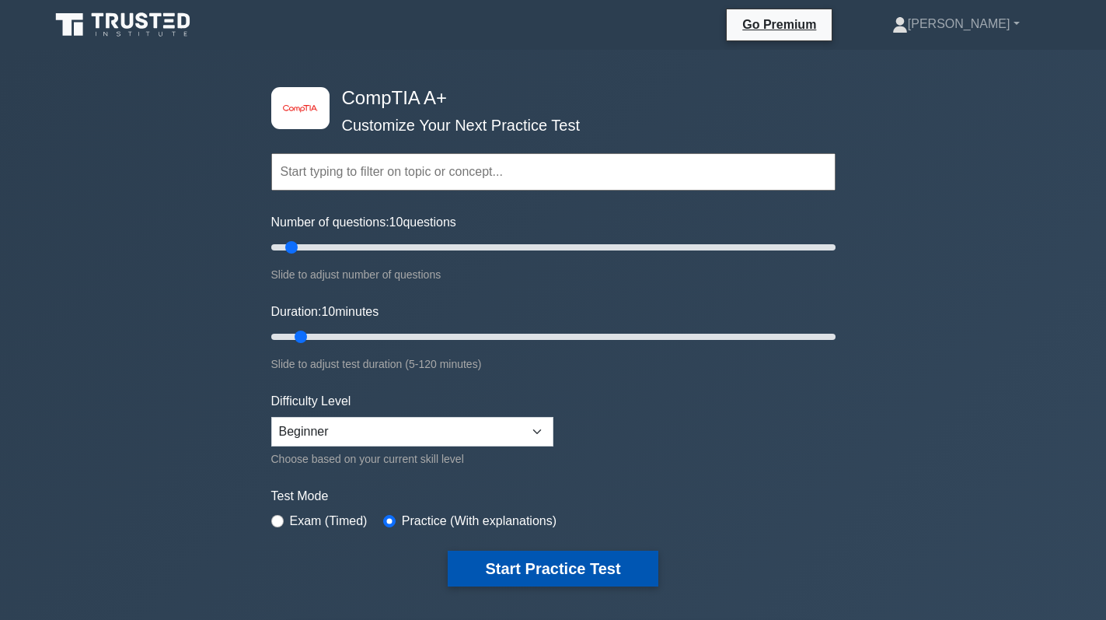
click at [558, 563] on button "Start Practice Test" at bounding box center [553, 568] width 210 height 36
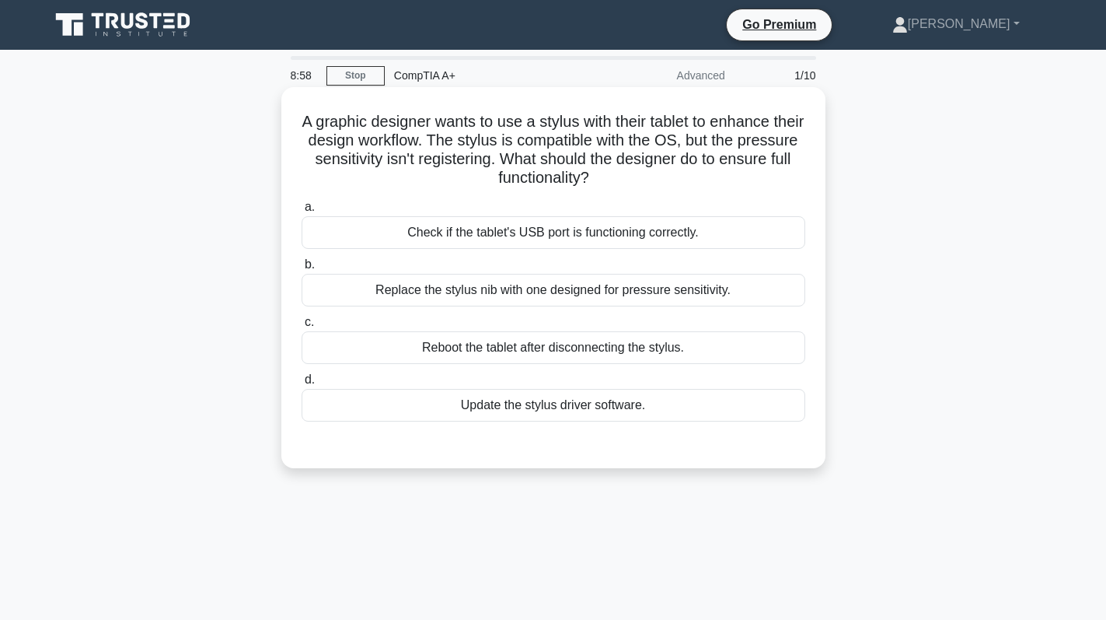
click at [597, 403] on div "Update the stylus driver software." at bounding box center [554, 405] width 504 height 33
click at [302, 385] on input "d. Update the stylus driver software." at bounding box center [302, 380] width 0 height 10
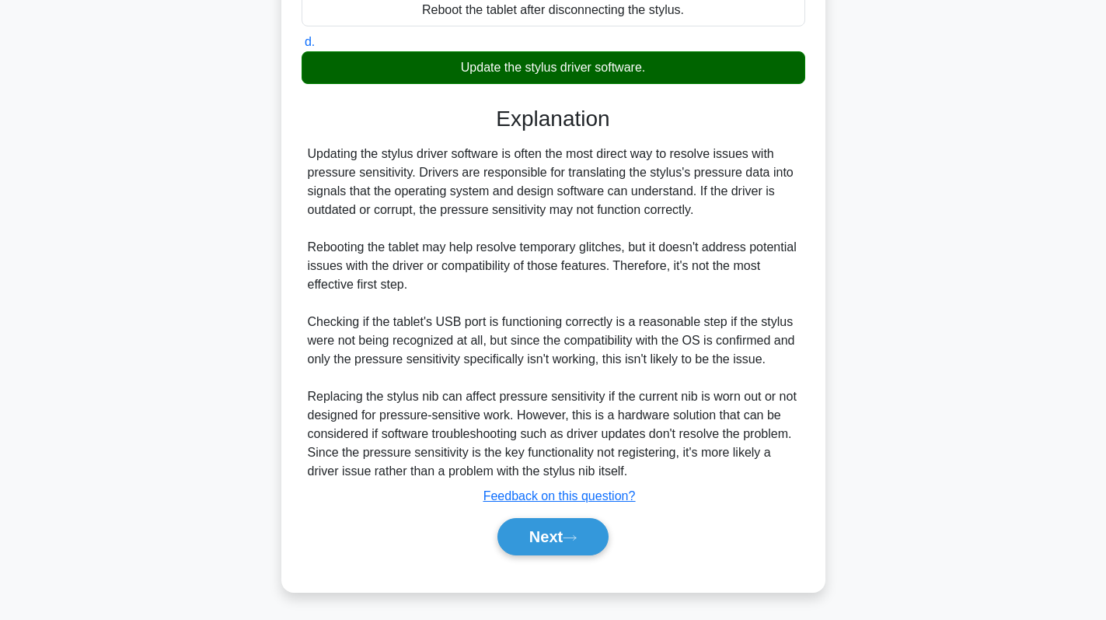
scroll to position [340, 0]
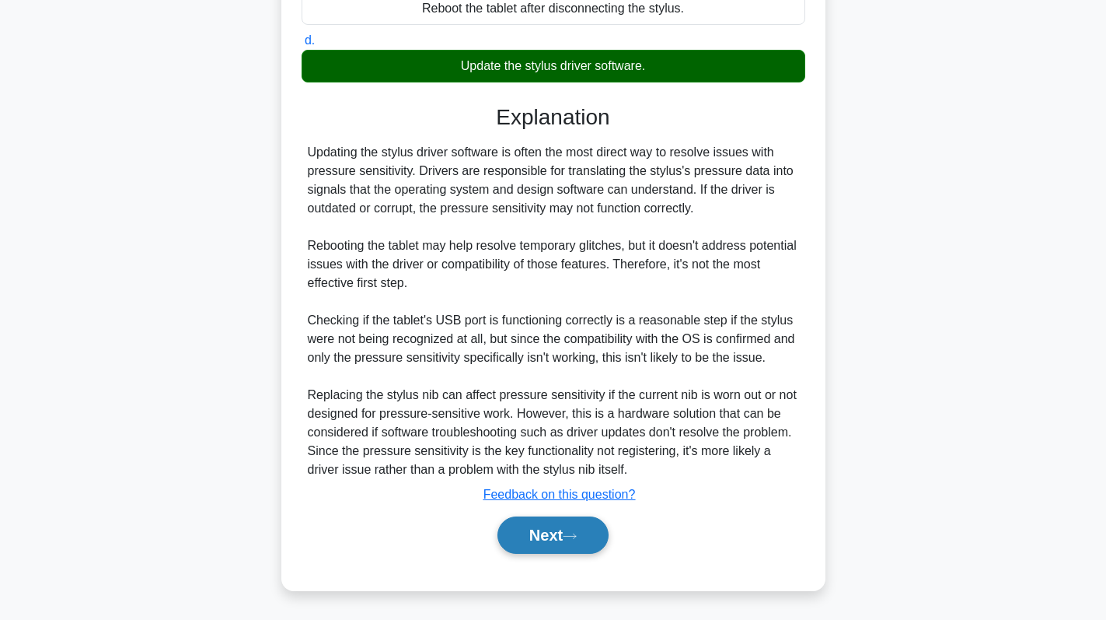
click at [585, 526] on button "Next" at bounding box center [553, 534] width 111 height 37
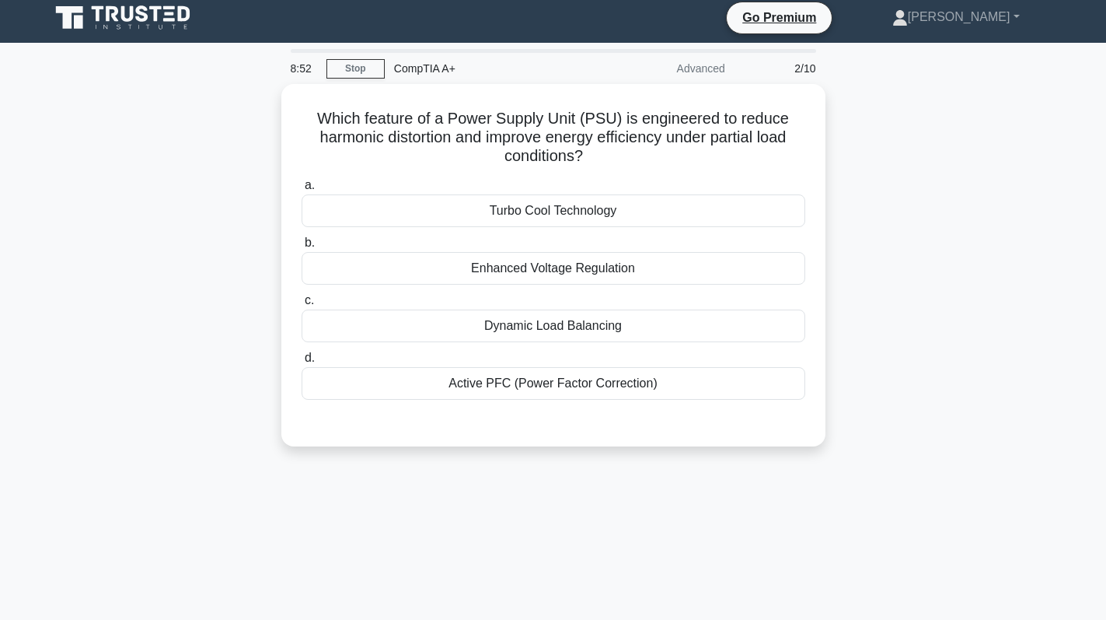
scroll to position [0, 0]
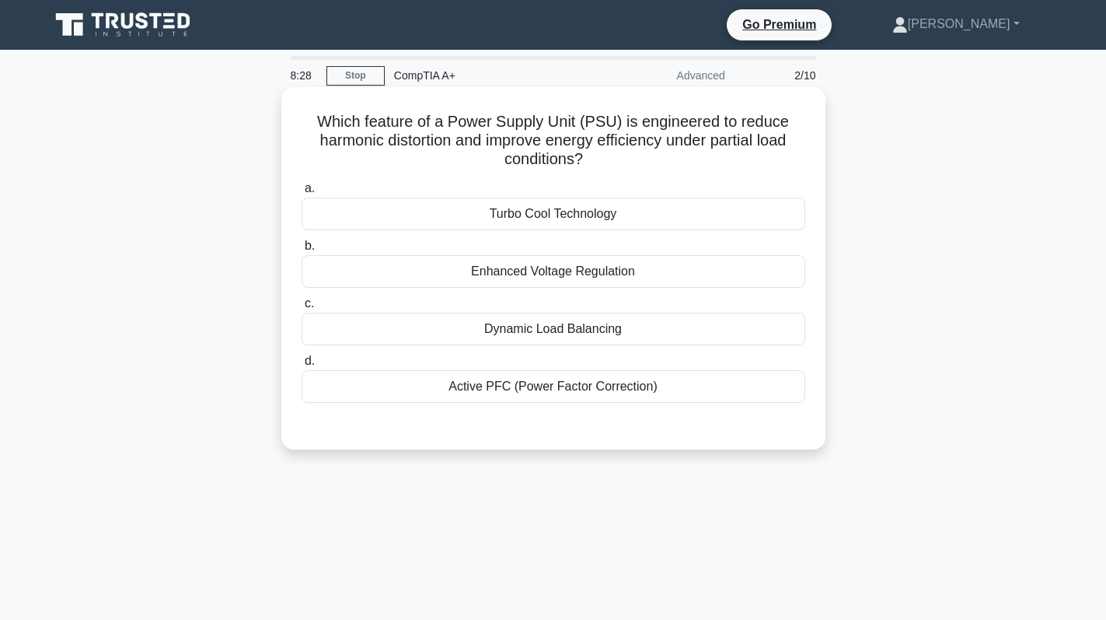
click at [596, 384] on div "Active PFC (Power Factor Correction)" at bounding box center [554, 386] width 504 height 33
click at [302, 366] on input "d. Active PFC (Power Factor Correction)" at bounding box center [302, 361] width 0 height 10
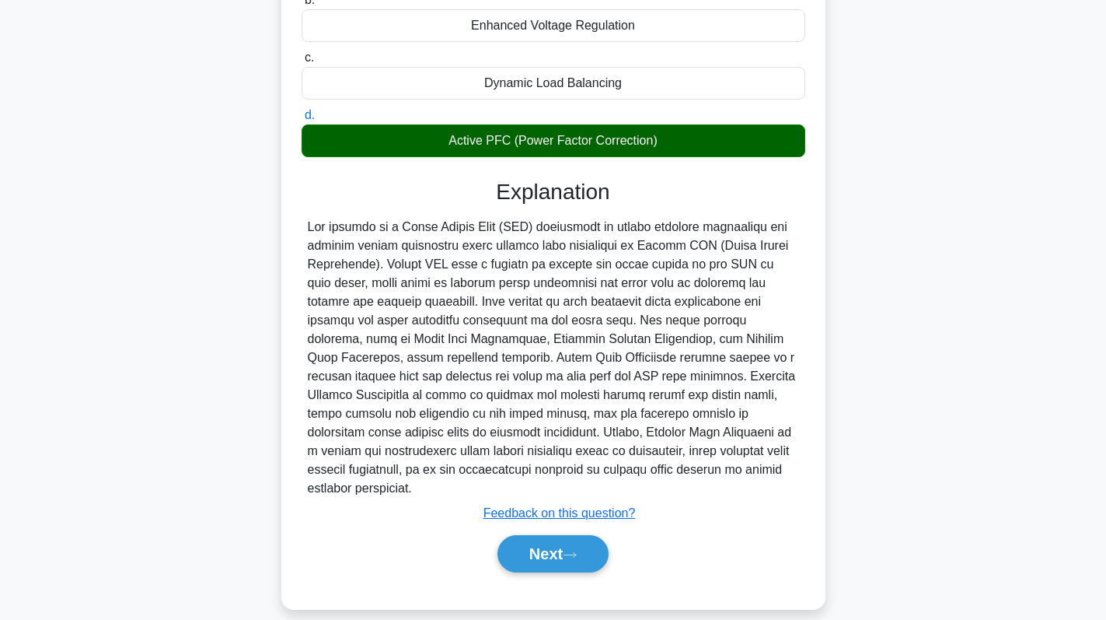
scroll to position [246, 0]
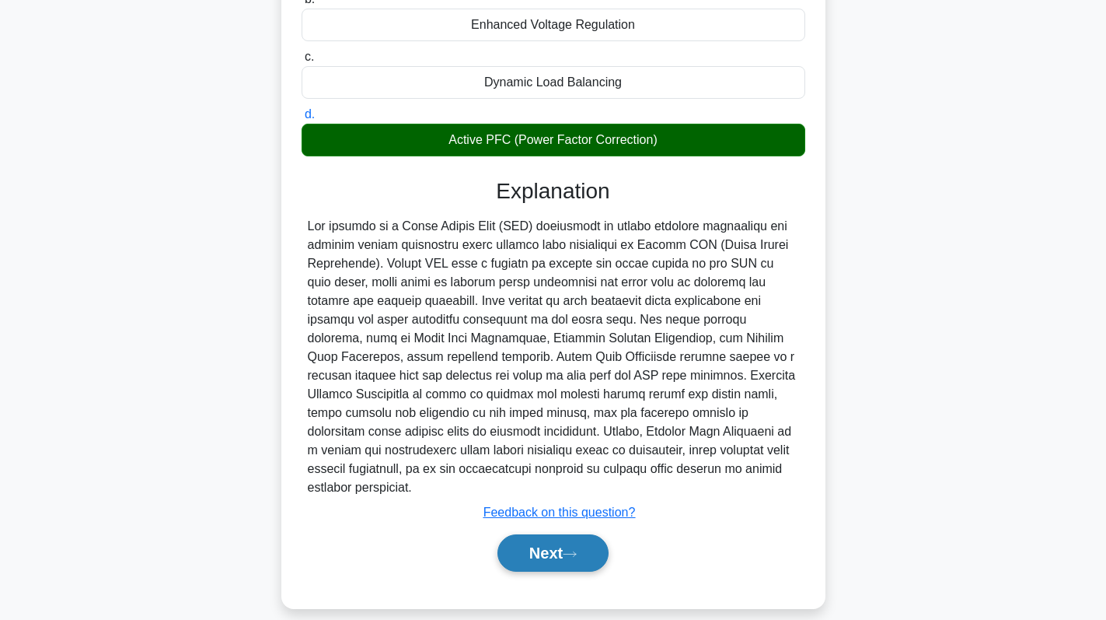
click at [563, 540] on button "Next" at bounding box center [553, 552] width 111 height 37
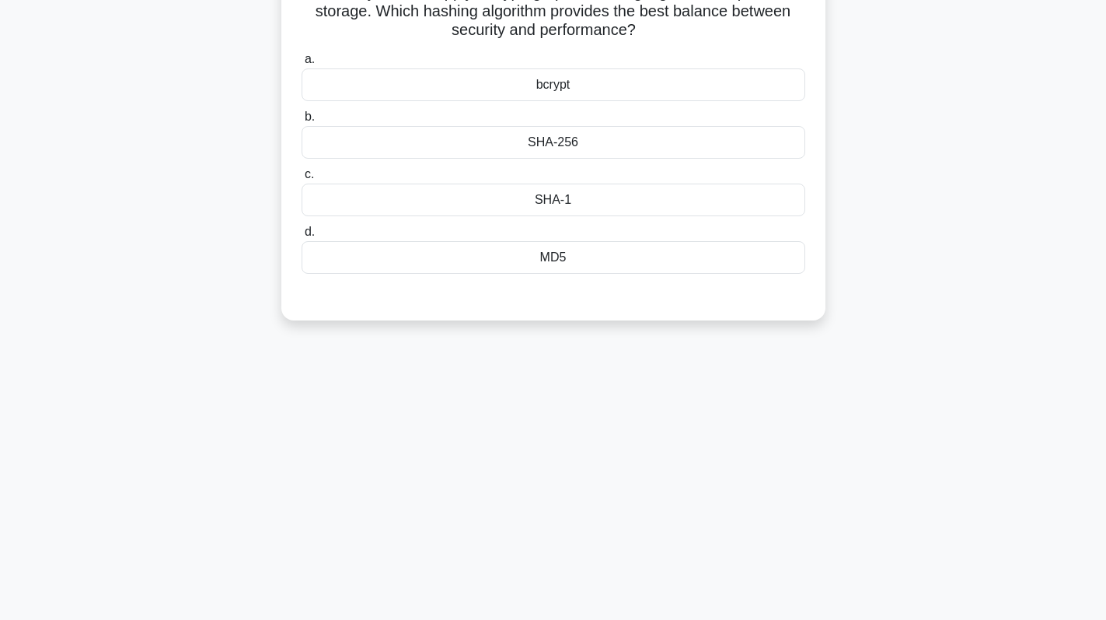
scroll to position [0, 0]
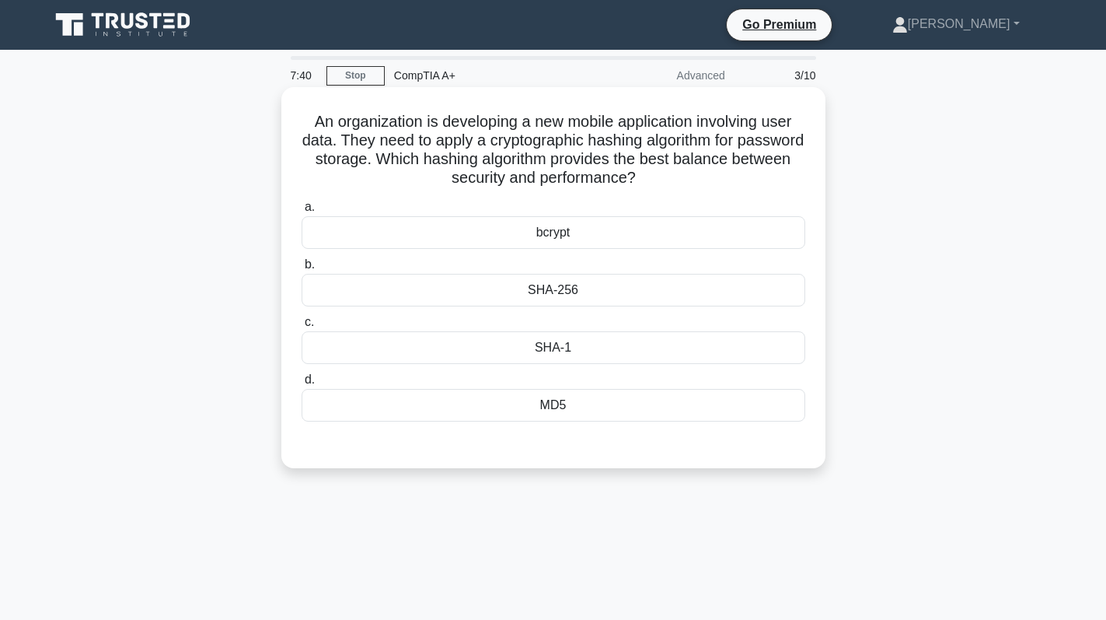
click at [616, 345] on div "SHA-1" at bounding box center [554, 347] width 504 height 33
click at [302, 327] on input "c. SHA-1" at bounding box center [302, 322] width 0 height 10
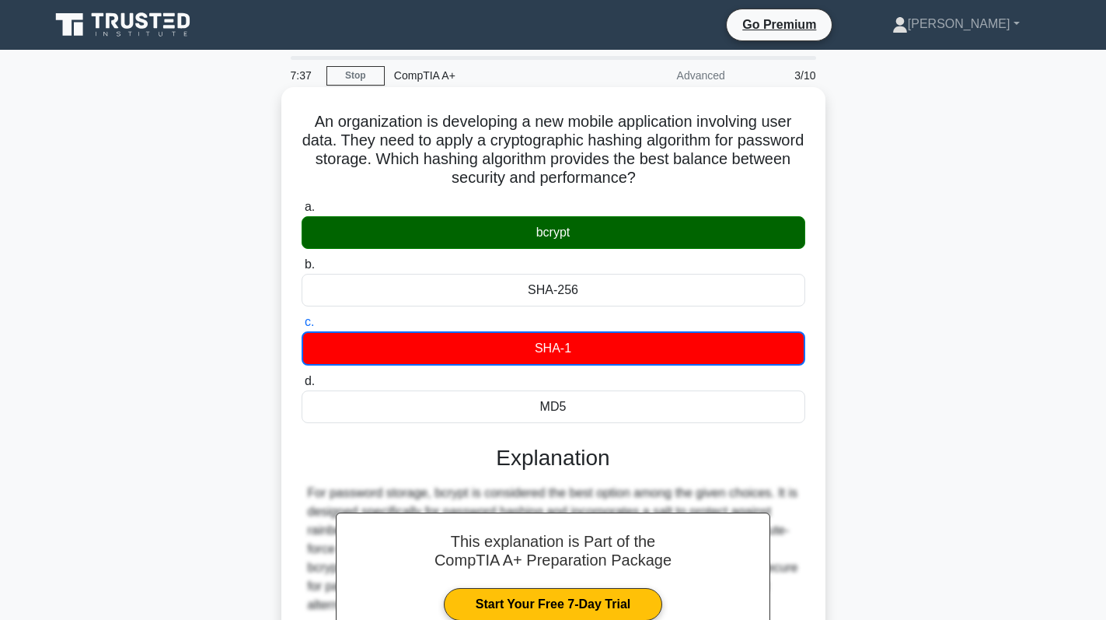
drag, startPoint x: 532, startPoint y: 231, endPoint x: 585, endPoint y: 232, distance: 52.9
click at [585, 232] on div "bcrypt" at bounding box center [554, 232] width 504 height 33
copy div "bcrypt"
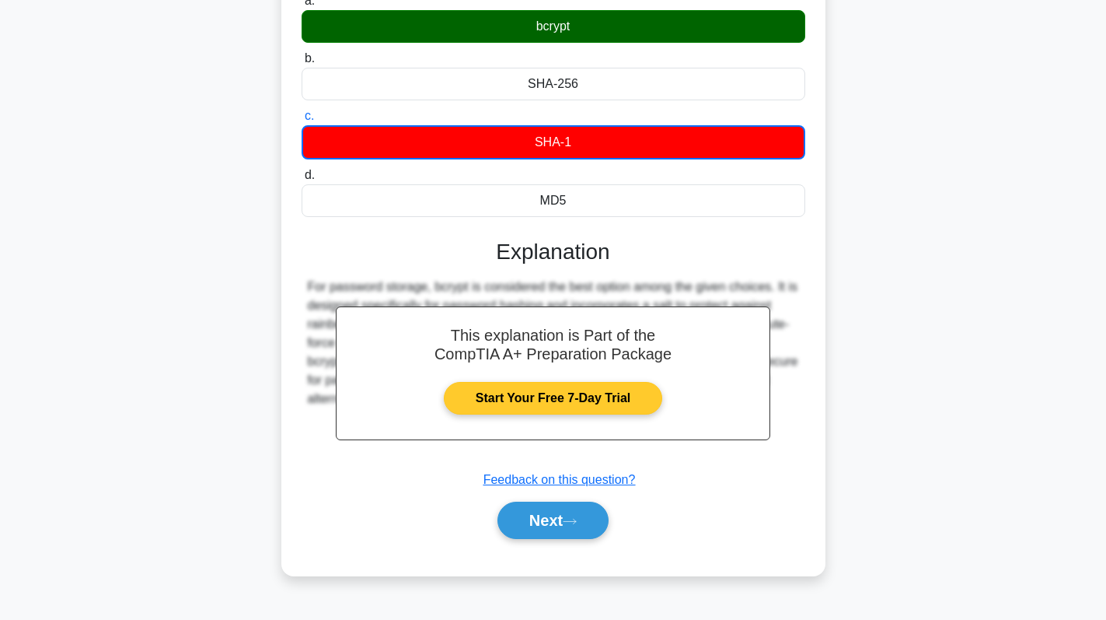
scroll to position [220, 0]
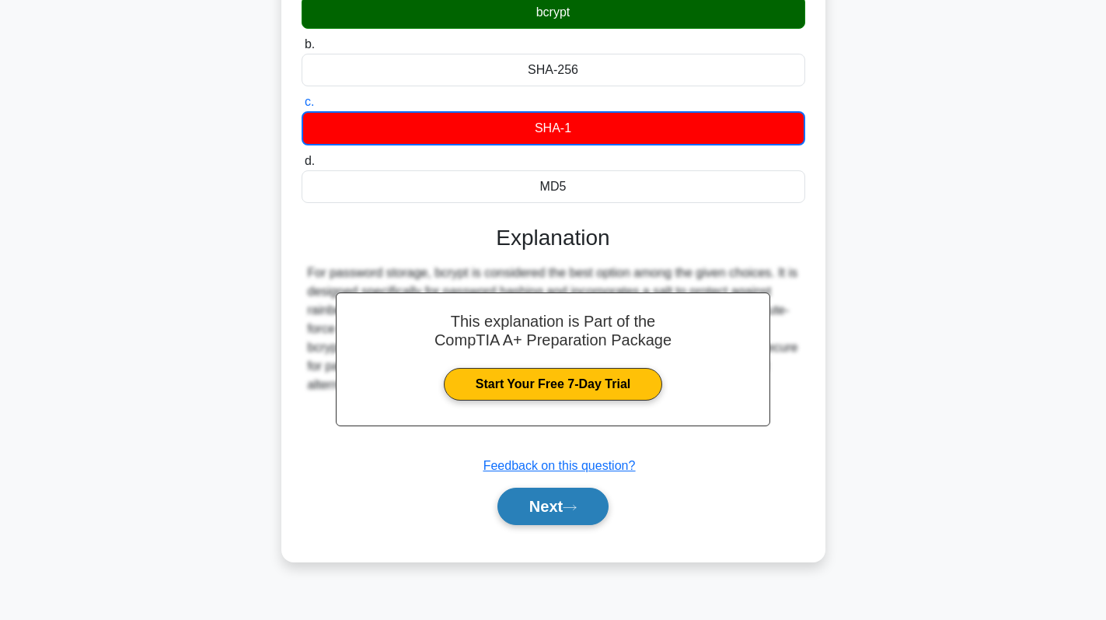
click at [547, 504] on button "Next" at bounding box center [553, 505] width 111 height 37
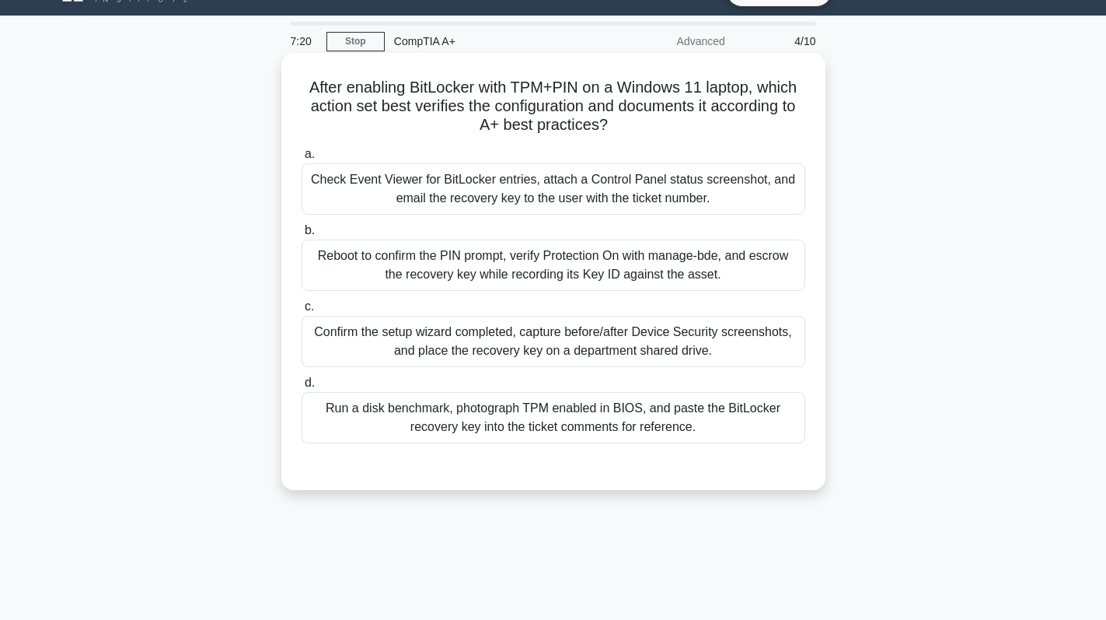
scroll to position [0, 0]
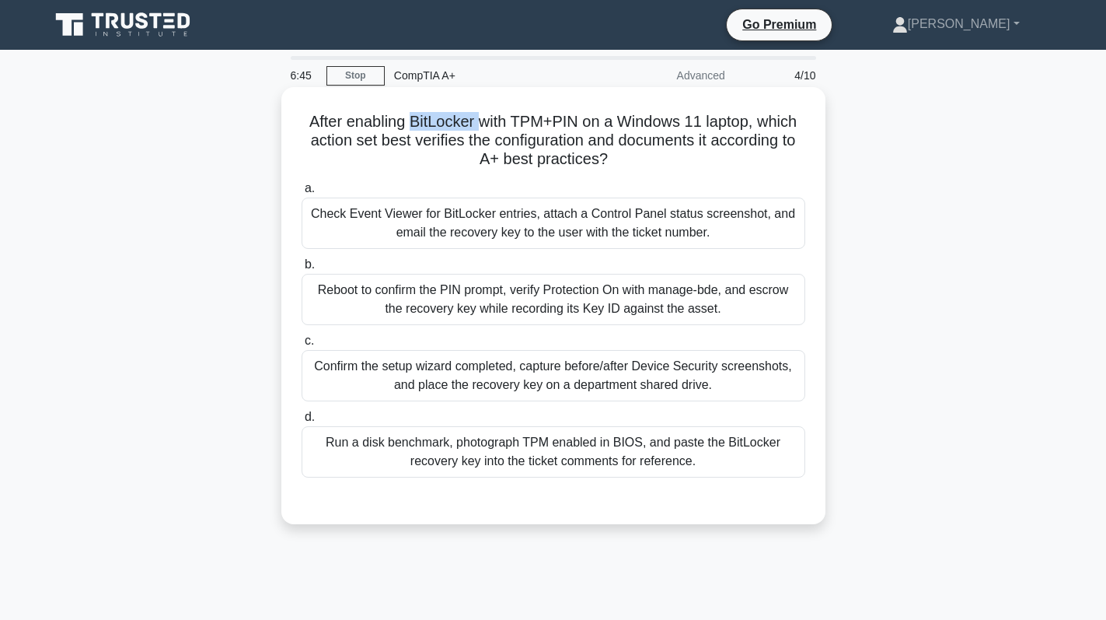
drag, startPoint x: 407, startPoint y: 124, endPoint x: 476, endPoint y: 120, distance: 68.5
click at [476, 120] on h5 "After enabling BitLocker with TPM+PIN on a Windows 11 laptop, which action set …" at bounding box center [553, 141] width 507 height 58
copy h5 "BitLocker"
click at [584, 306] on div "Reboot to confirm the PIN prompt, verify Protection On with manage-bde, and esc…" at bounding box center [554, 299] width 504 height 51
click at [302, 270] on input "b. Reboot to confirm the PIN prompt, verify Protection On with manage-bde, and …" at bounding box center [302, 265] width 0 height 10
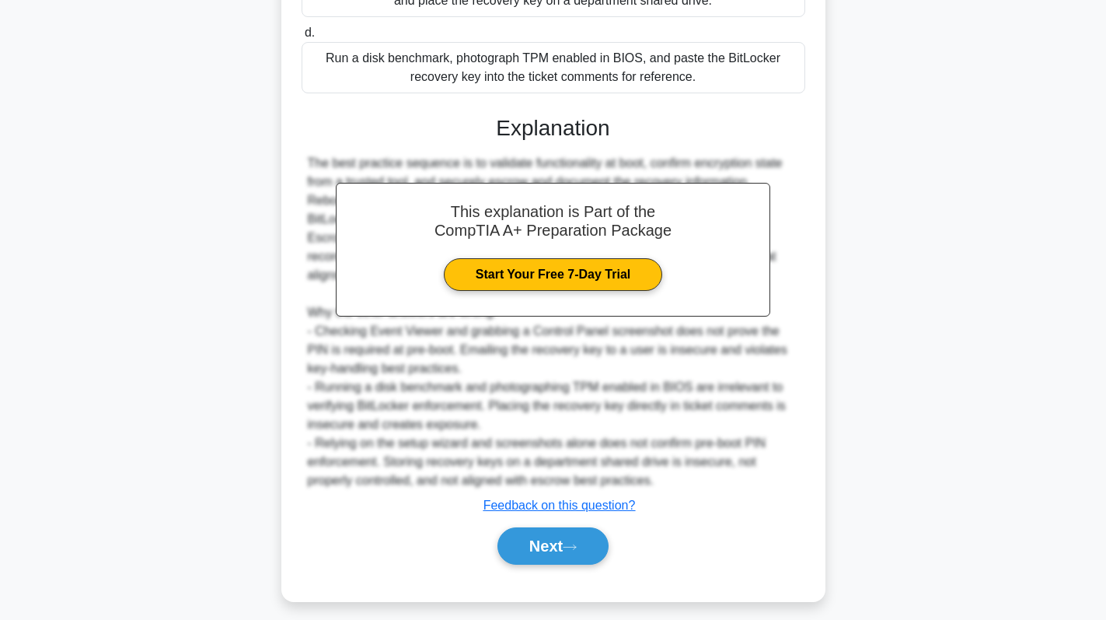
scroll to position [396, 0]
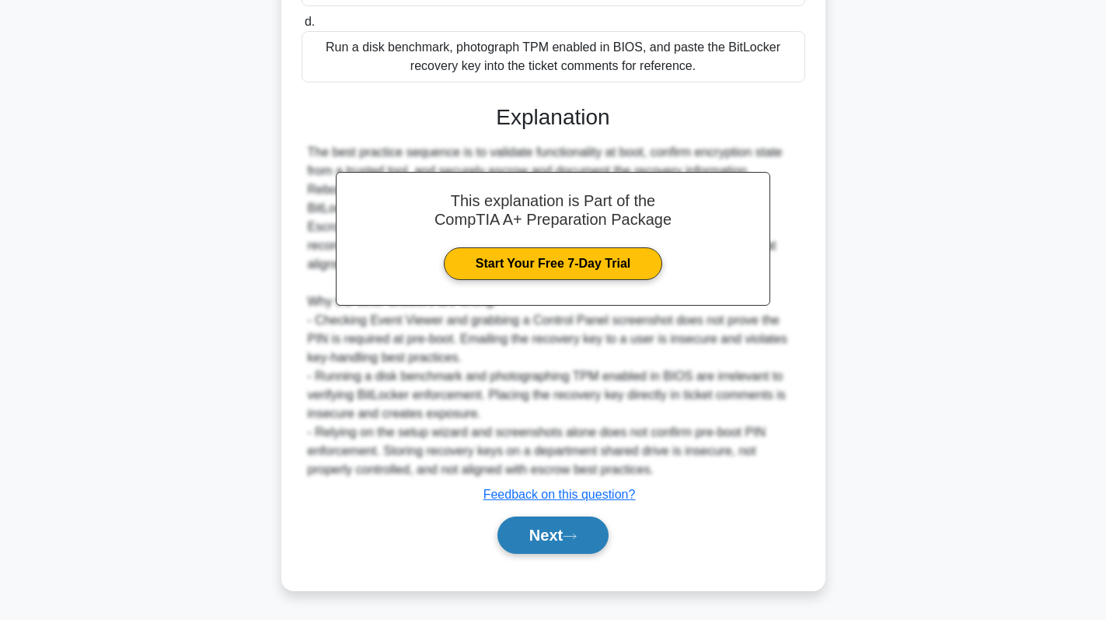
click at [560, 540] on button "Next" at bounding box center [553, 534] width 111 height 37
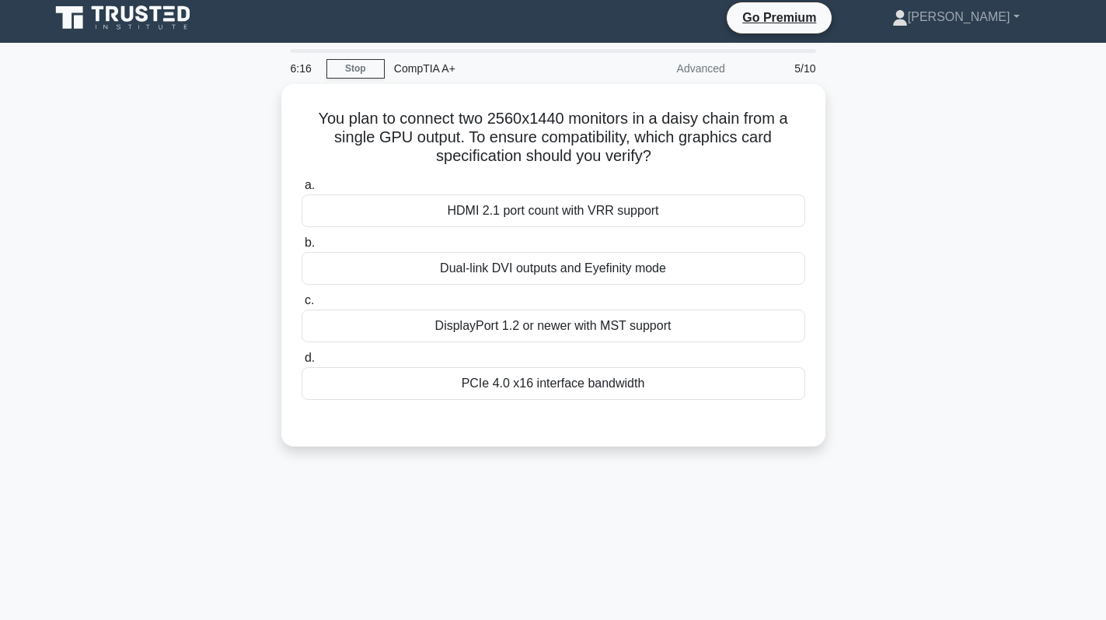
scroll to position [0, 0]
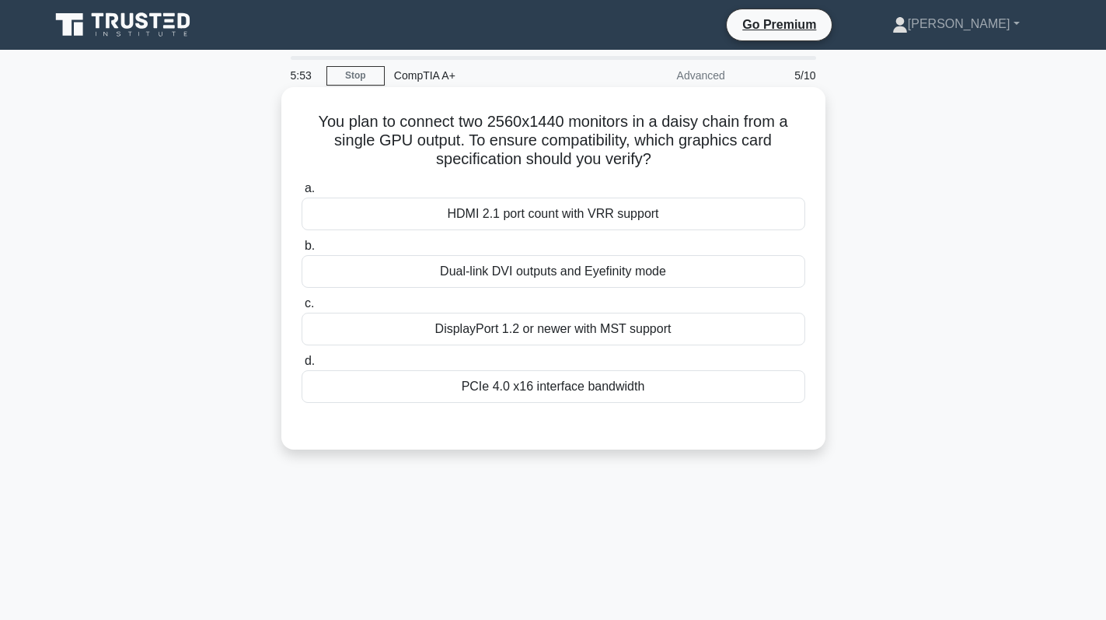
click at [617, 334] on div "DisplayPort 1.2 or newer with MST support" at bounding box center [554, 329] width 504 height 33
click at [302, 309] on input "c. DisplayPort 1.2 or newer with MST support" at bounding box center [302, 304] width 0 height 10
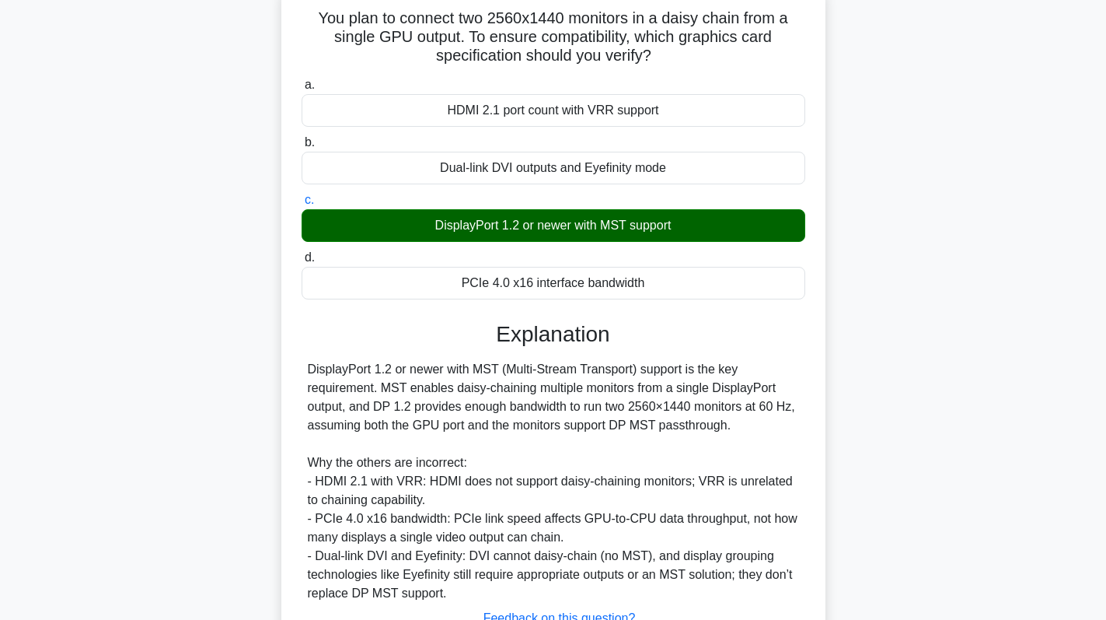
scroll to position [228, 0]
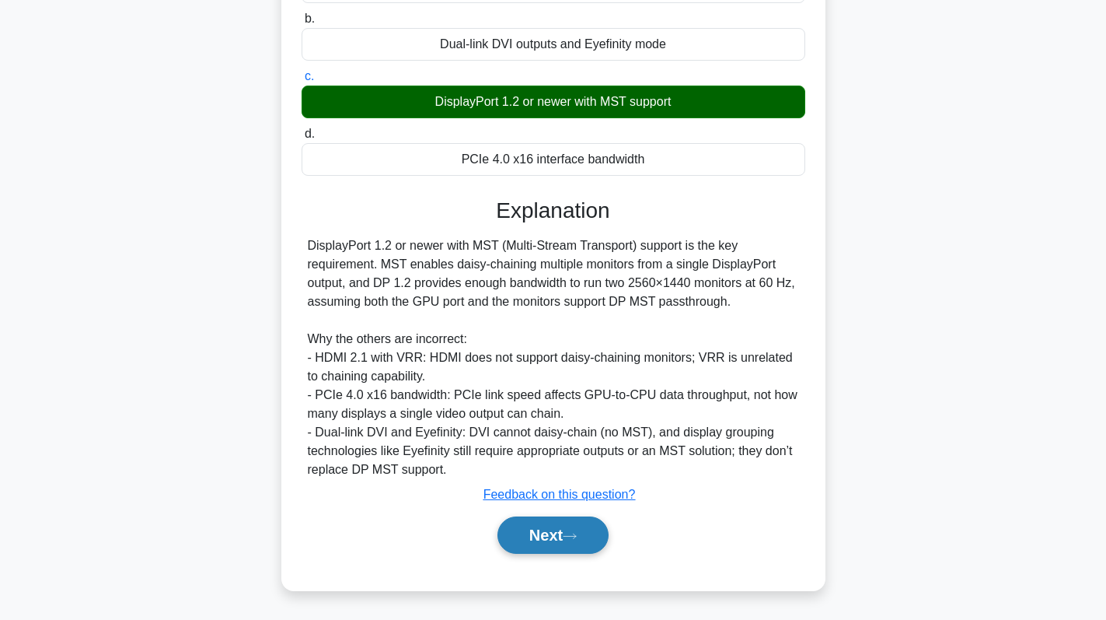
click at [561, 519] on button "Next" at bounding box center [553, 534] width 111 height 37
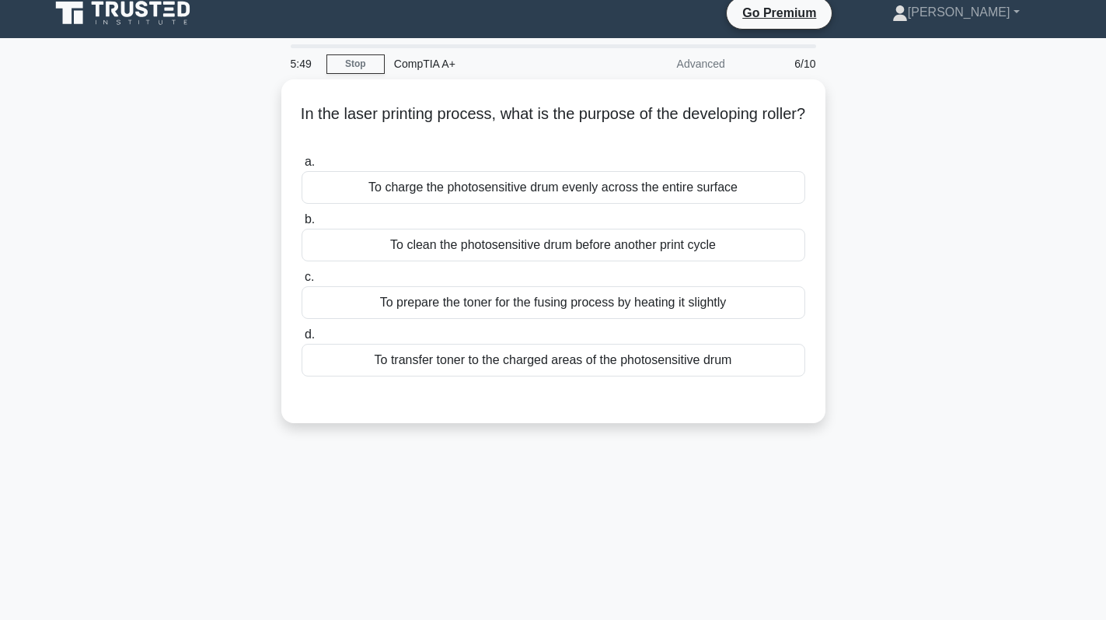
scroll to position [0, 0]
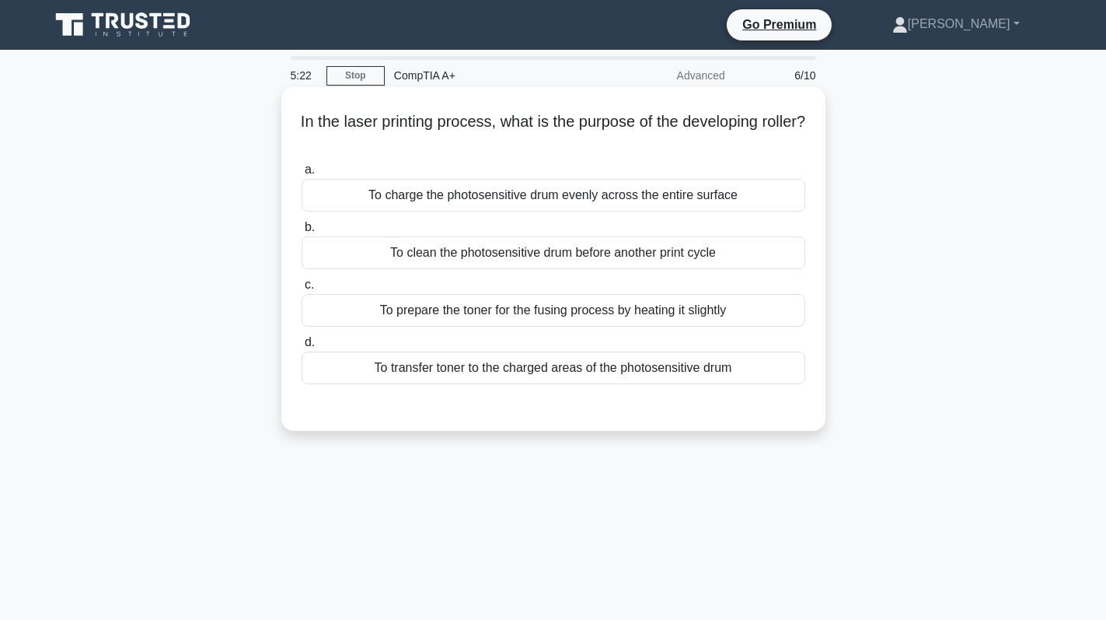
click at [576, 366] on div "To transfer toner to the charged areas of the photosensitive drum" at bounding box center [554, 367] width 504 height 33
click at [302, 348] on input "d. To transfer toner to the charged areas of the photosensitive drum" at bounding box center [302, 342] width 0 height 10
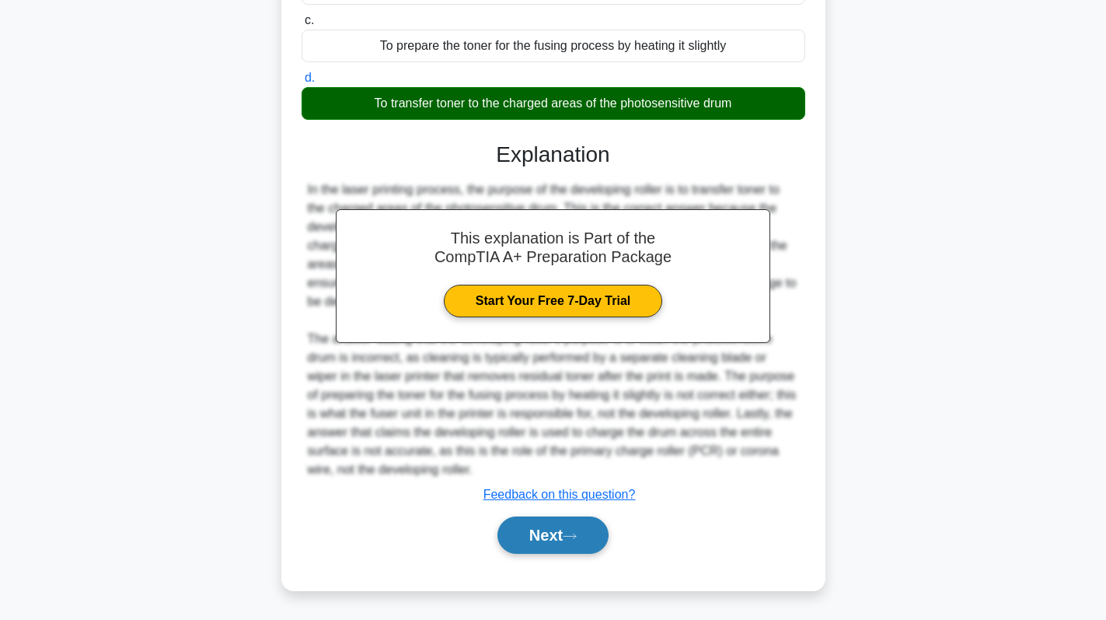
click at [559, 526] on button "Next" at bounding box center [553, 534] width 111 height 37
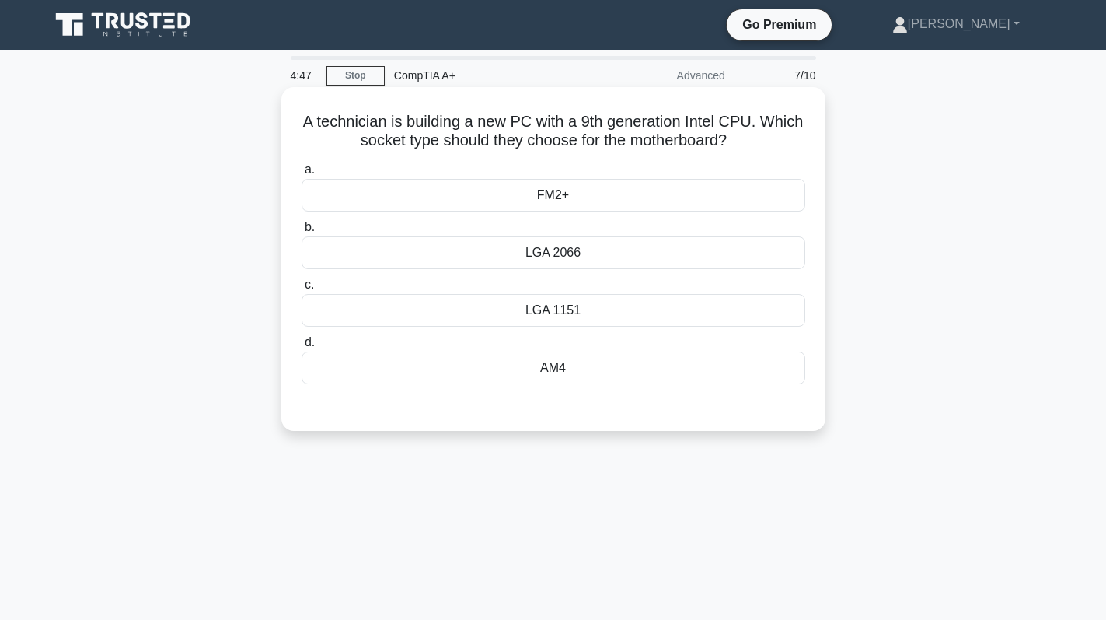
click at [643, 250] on div "LGA 2066" at bounding box center [554, 252] width 504 height 33
click at [302, 232] on input "b. LGA 2066" at bounding box center [302, 227] width 0 height 10
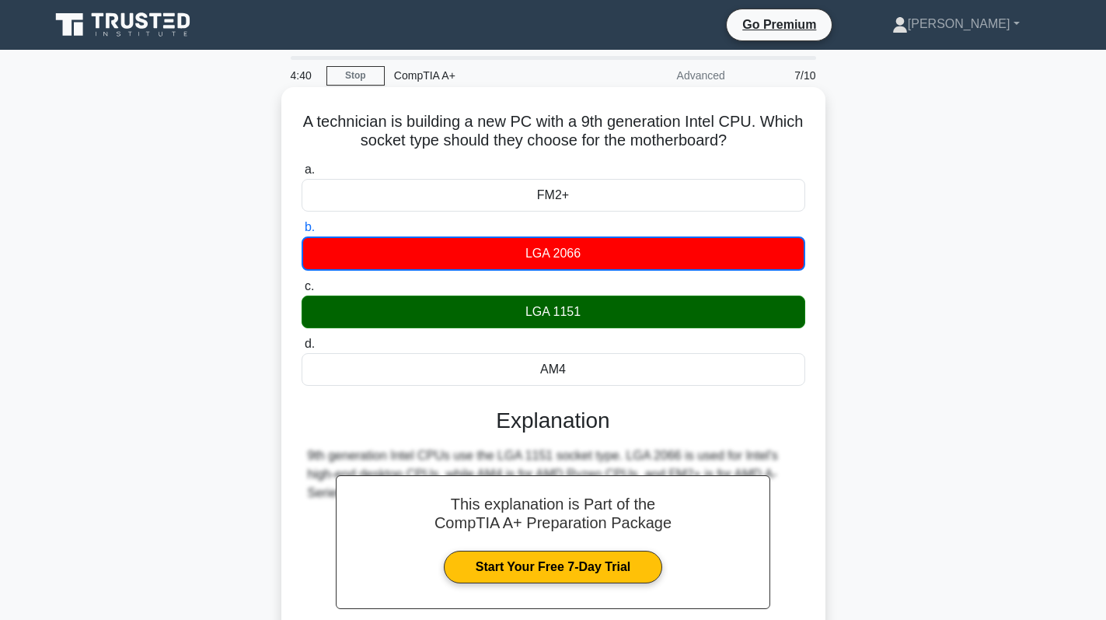
drag, startPoint x: 522, startPoint y: 304, endPoint x: 595, endPoint y: 312, distance: 73.5
click at [595, 312] on div "LGA 1151" at bounding box center [554, 311] width 504 height 33
copy div "LGA 1151"
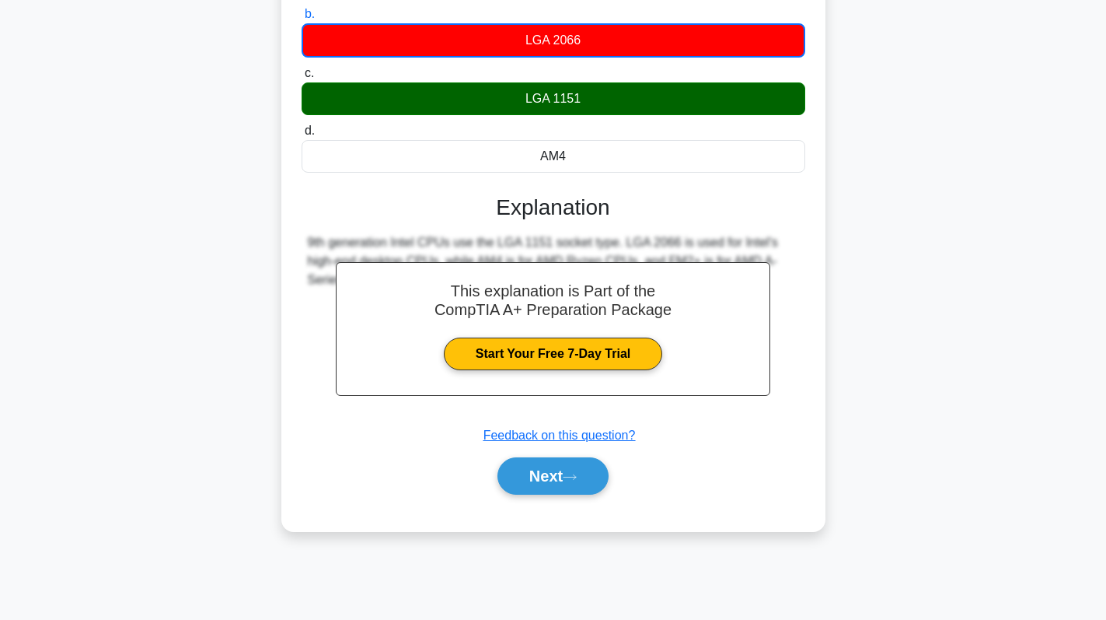
scroll to position [220, 0]
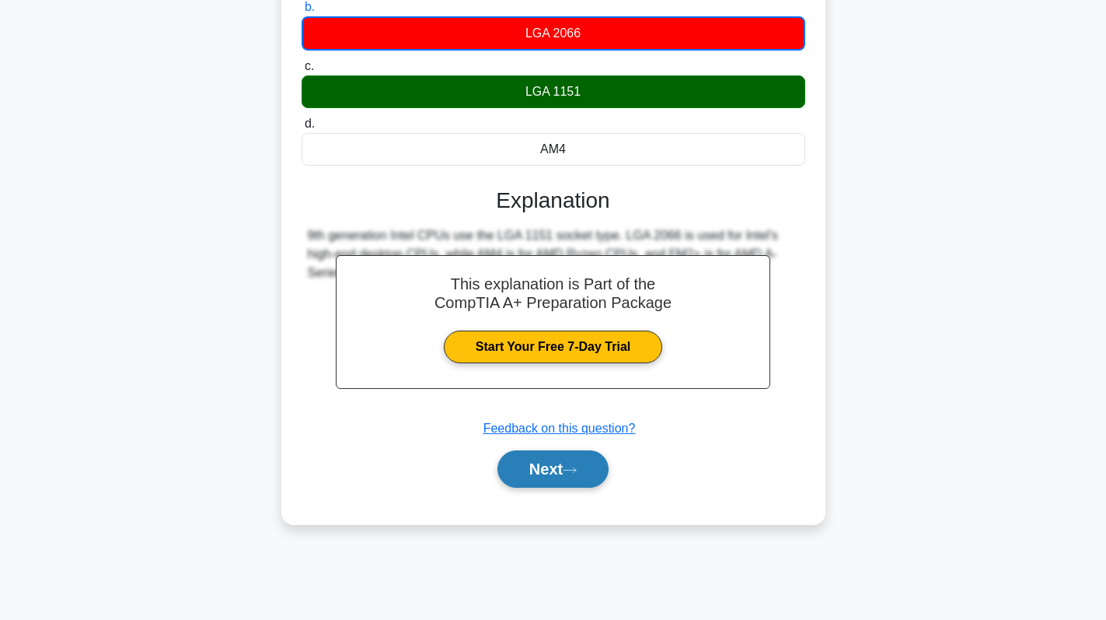
click at [560, 474] on button "Next" at bounding box center [553, 468] width 111 height 37
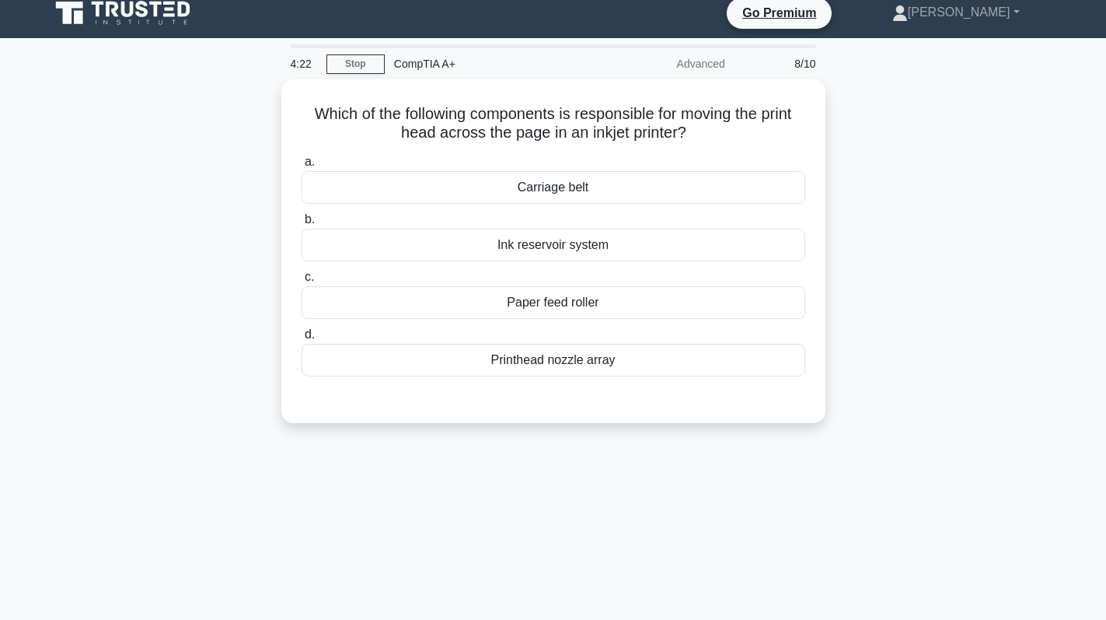
scroll to position [0, 0]
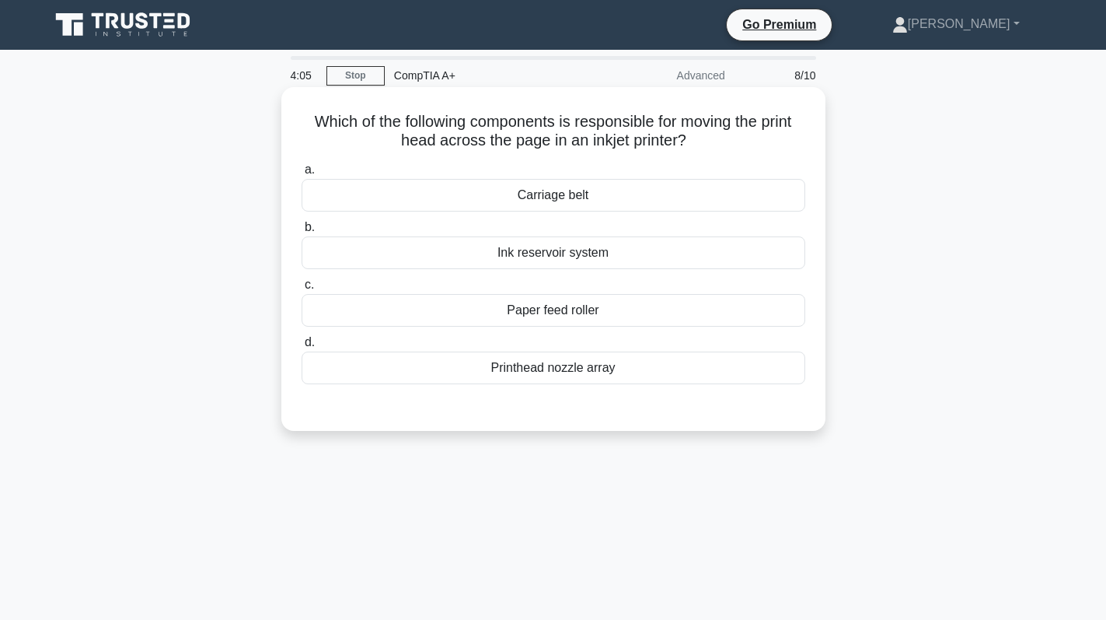
click at [689, 201] on div "Carriage belt" at bounding box center [554, 195] width 504 height 33
click at [302, 175] on input "a. Carriage belt" at bounding box center [302, 170] width 0 height 10
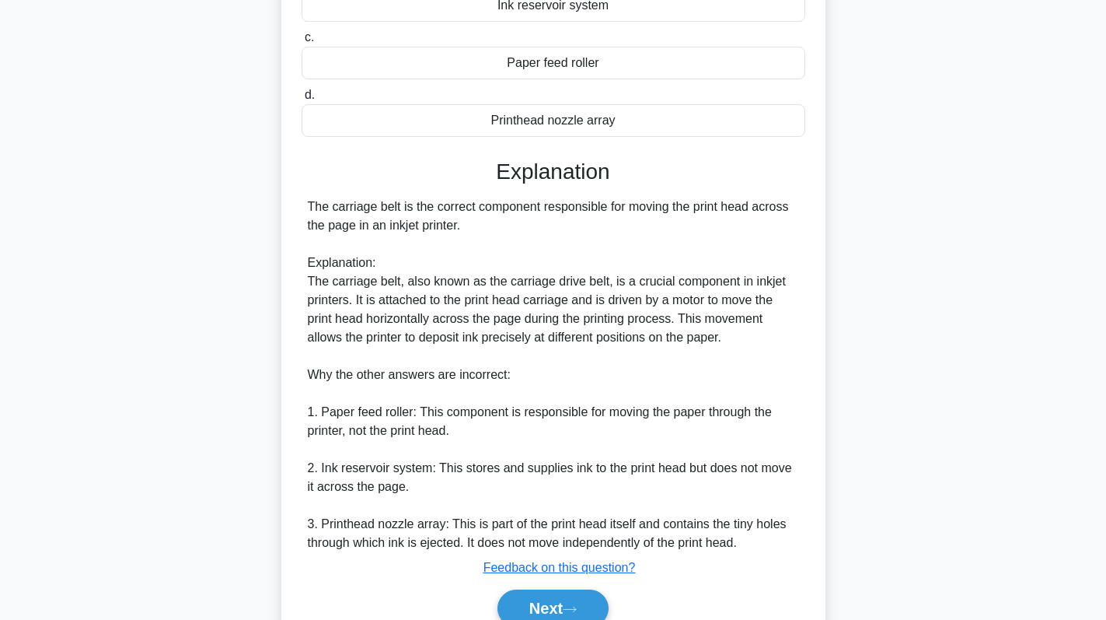
scroll to position [243, 0]
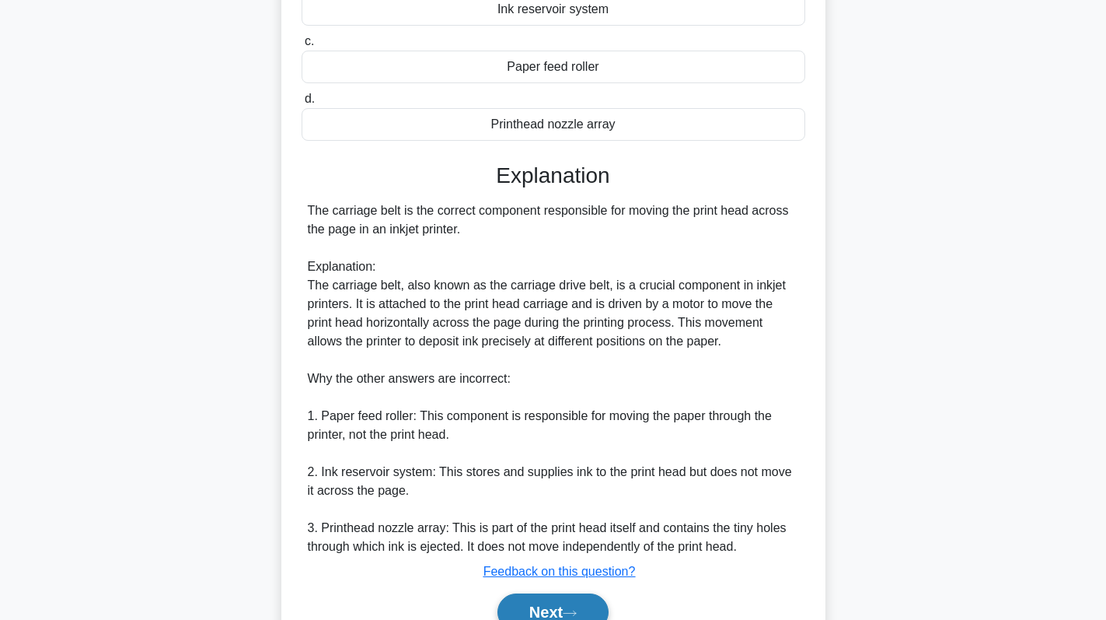
click at [543, 599] on button "Next" at bounding box center [553, 611] width 111 height 37
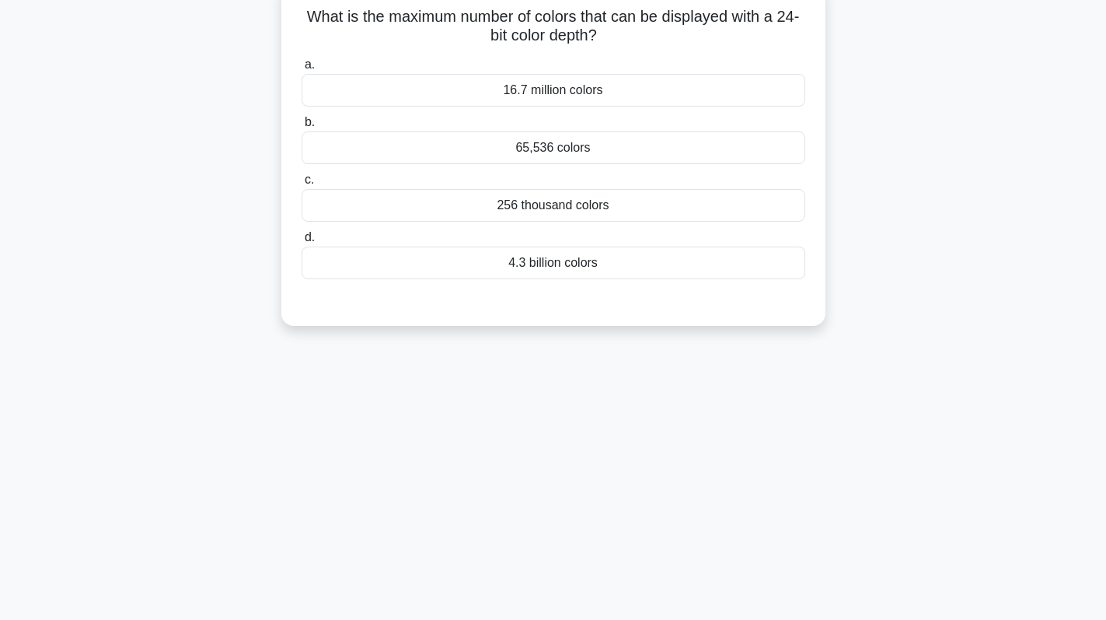
scroll to position [0, 0]
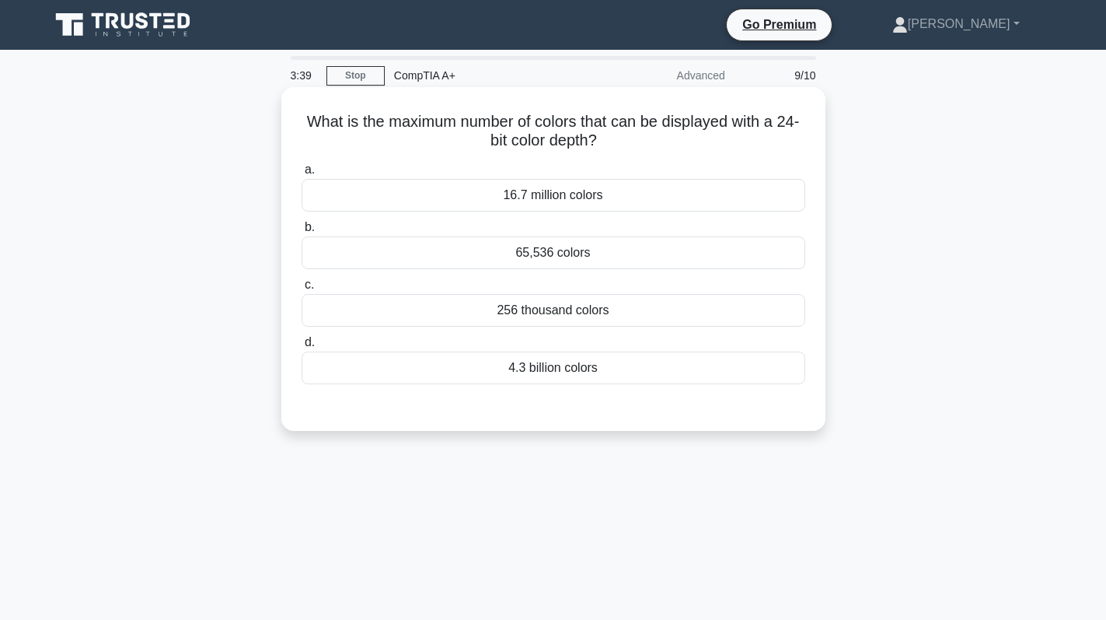
click at [639, 200] on div "16.7 million colors" at bounding box center [554, 195] width 504 height 33
click at [302, 175] on input "a. 16.7 million colors" at bounding box center [302, 170] width 0 height 10
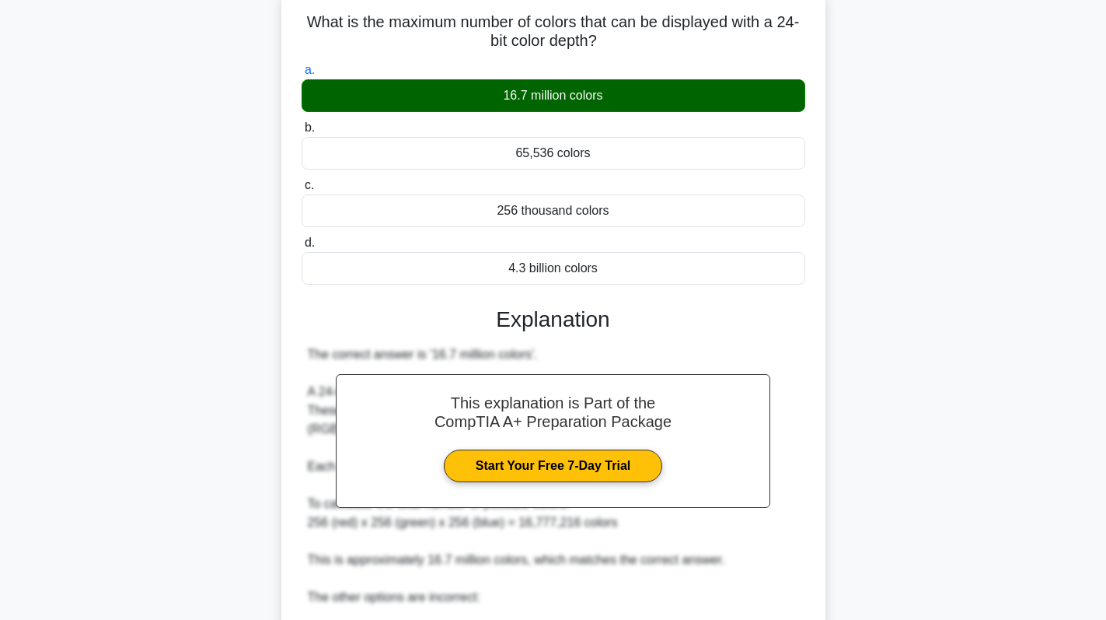
scroll to position [377, 0]
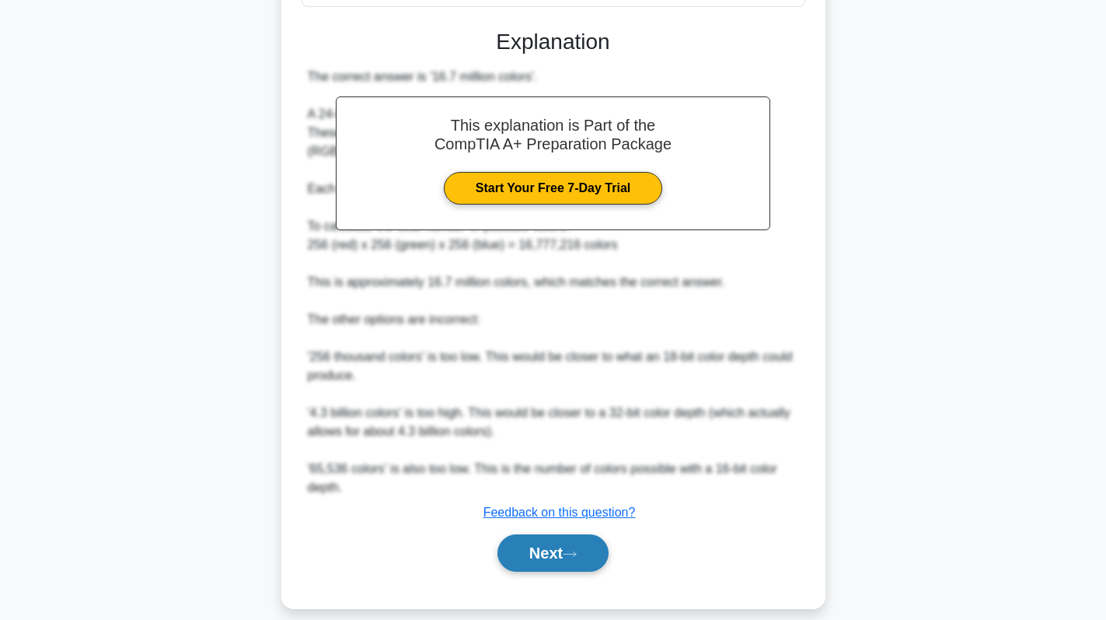
click at [536, 534] on button "Next" at bounding box center [553, 552] width 111 height 37
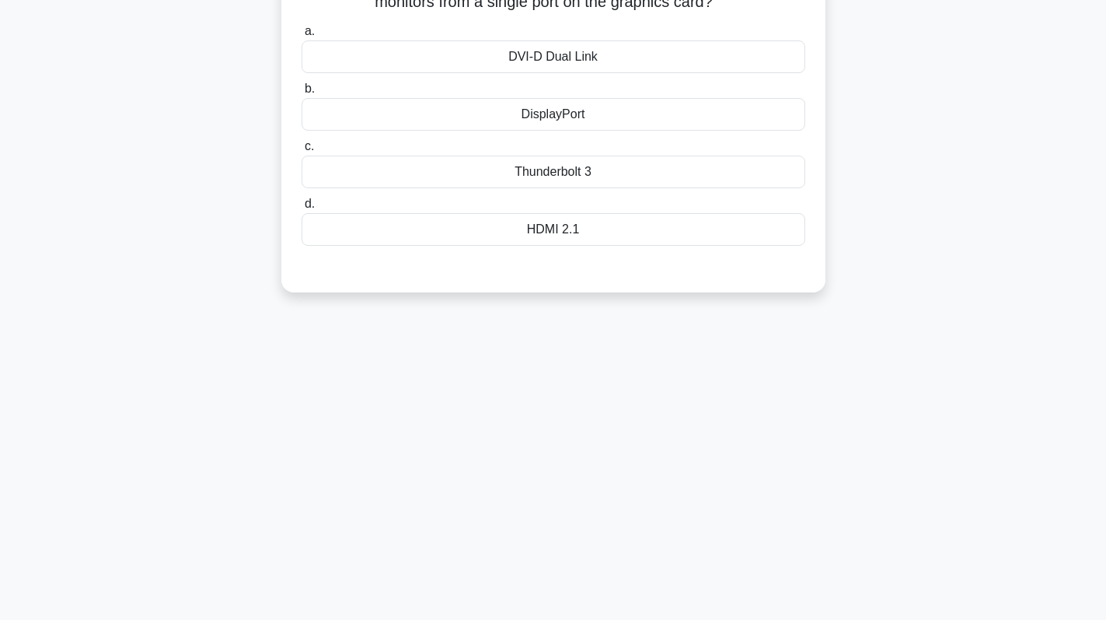
scroll to position [0, 0]
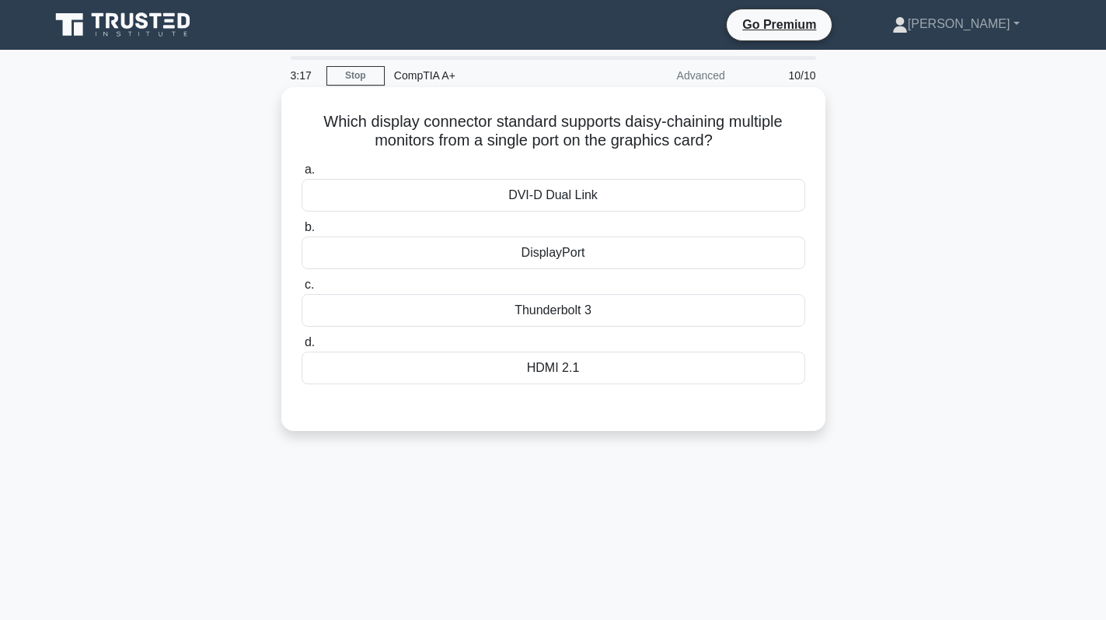
click at [658, 252] on div "DisplayPort" at bounding box center [554, 252] width 504 height 33
click at [302, 232] on input "b. DisplayPort" at bounding box center [302, 227] width 0 height 10
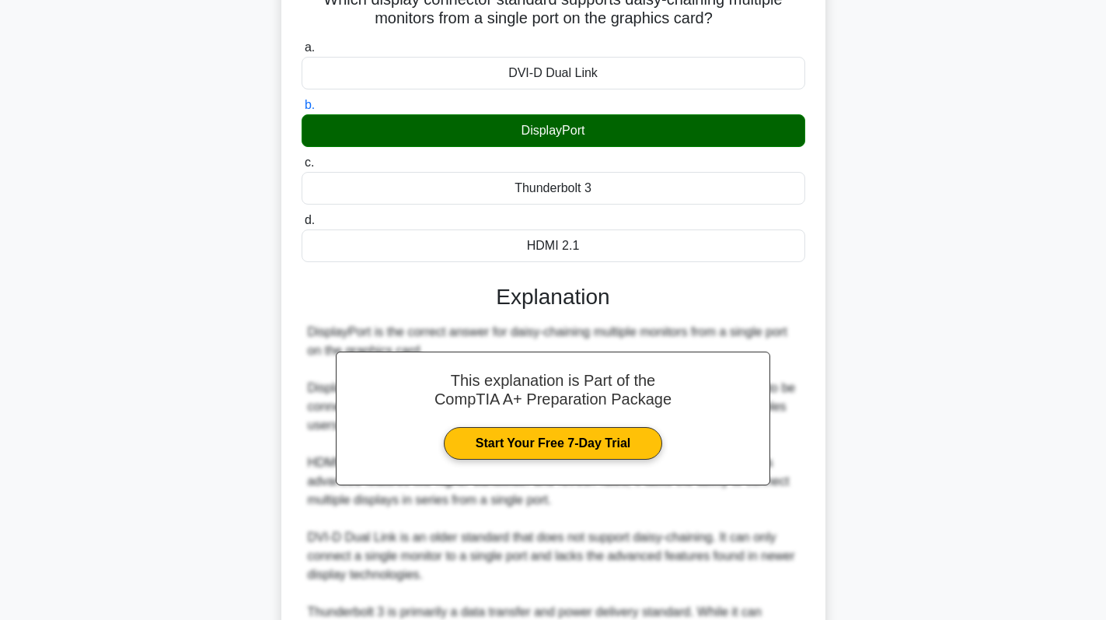
scroll to position [321, 0]
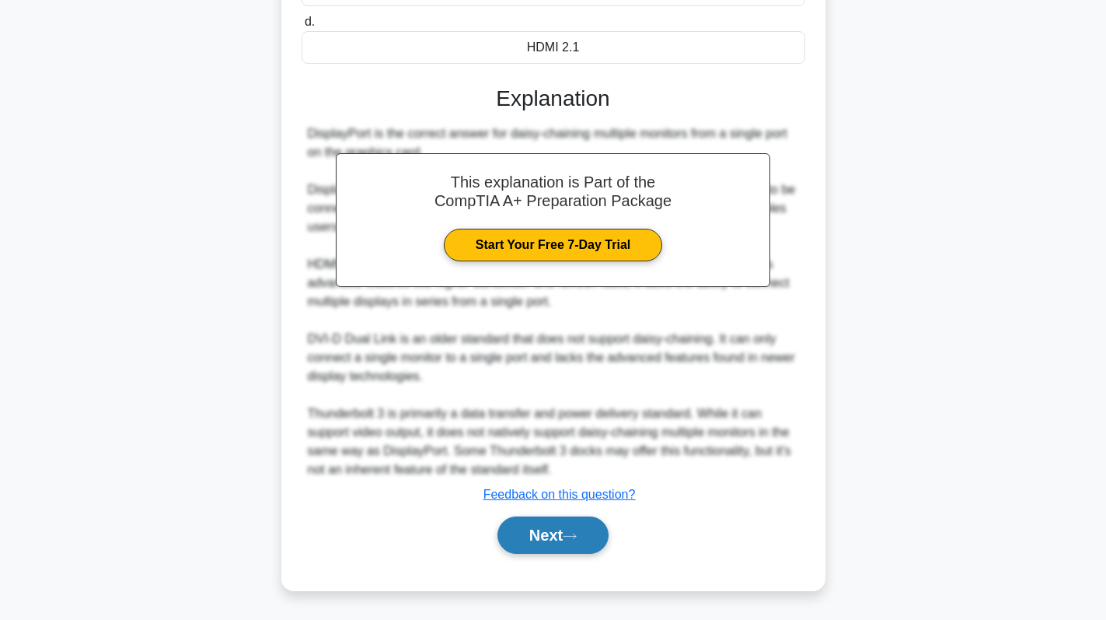
click at [530, 540] on button "Next" at bounding box center [553, 534] width 111 height 37
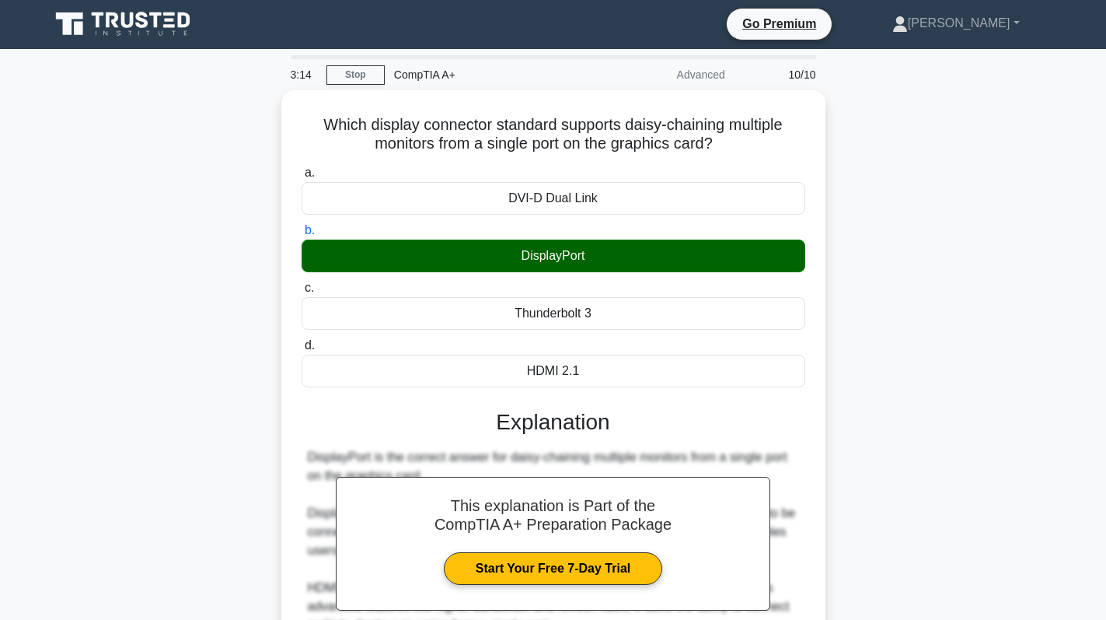
scroll to position [0, 0]
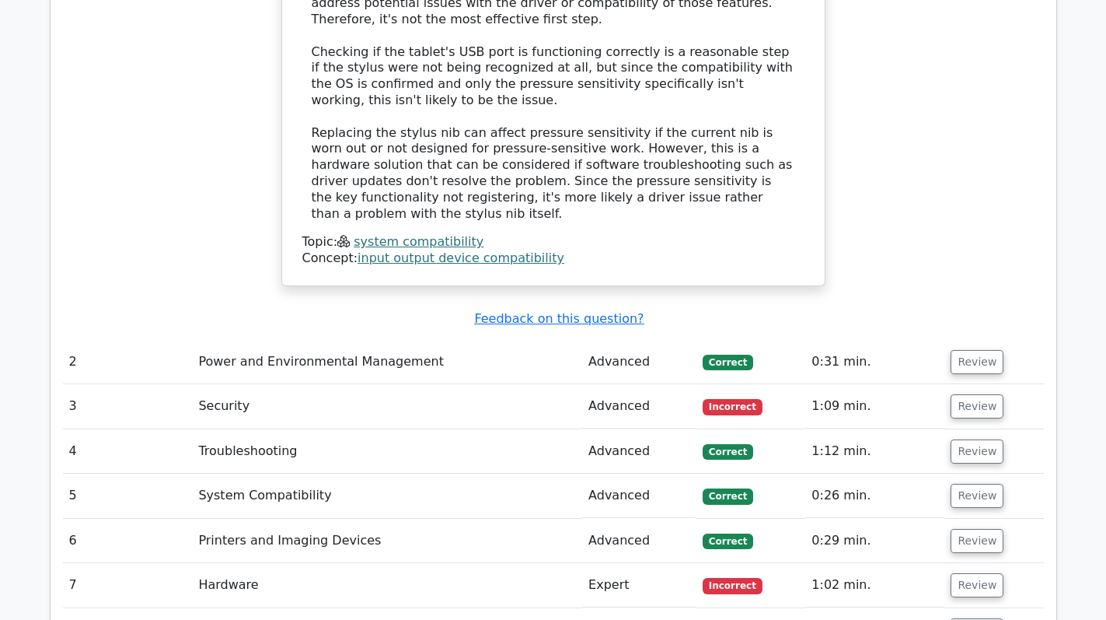
scroll to position [1788, 0]
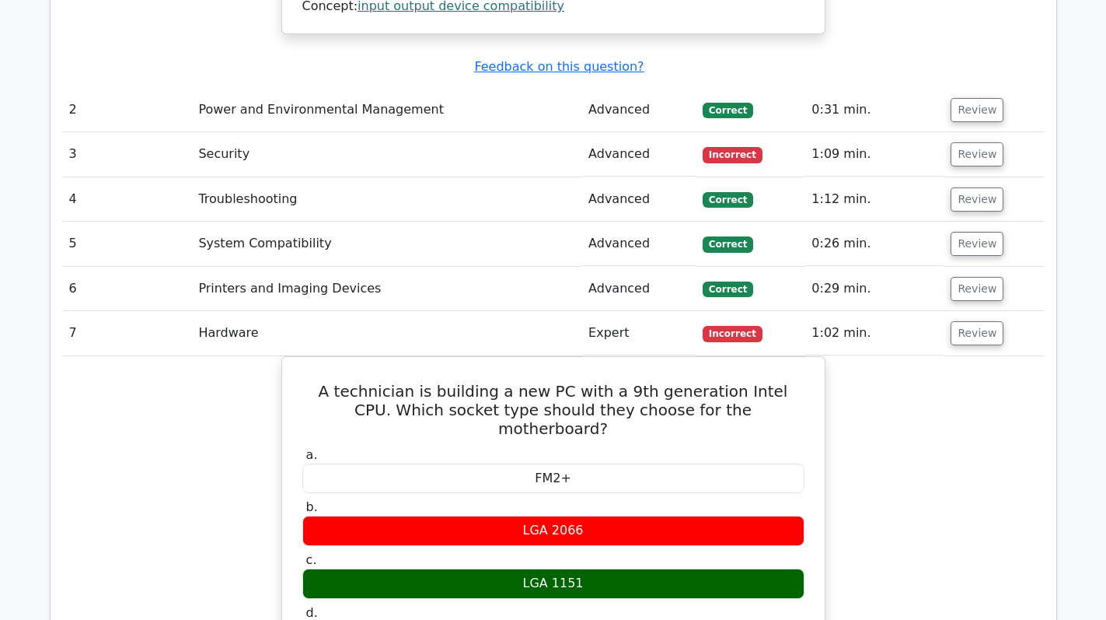
scroll to position [2099, 0]
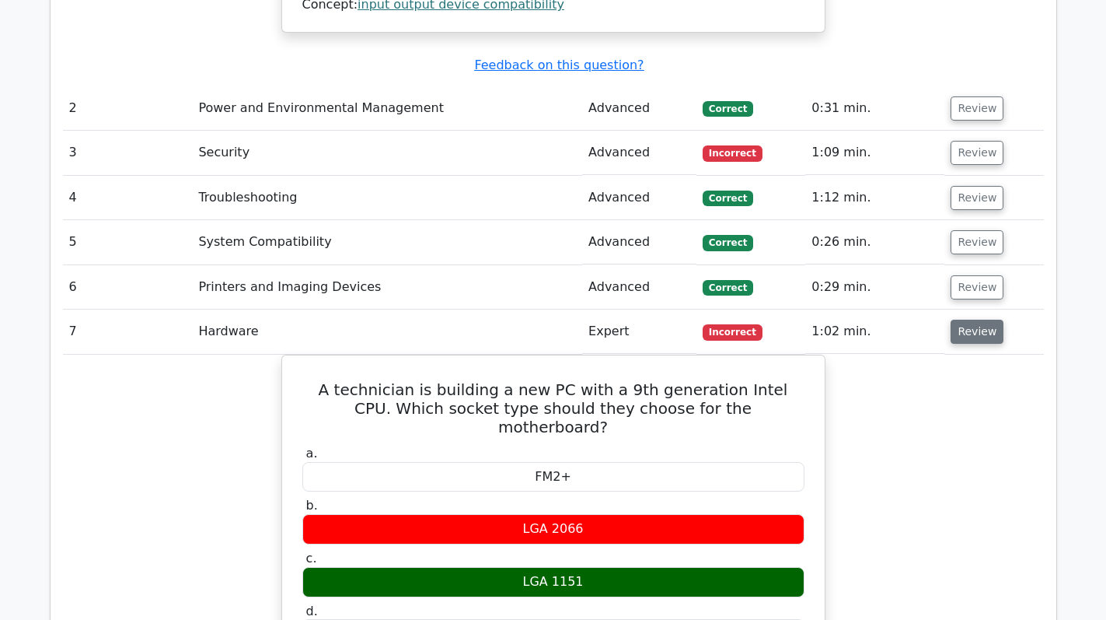
click at [969, 320] on button "Review" at bounding box center [977, 332] width 53 height 24
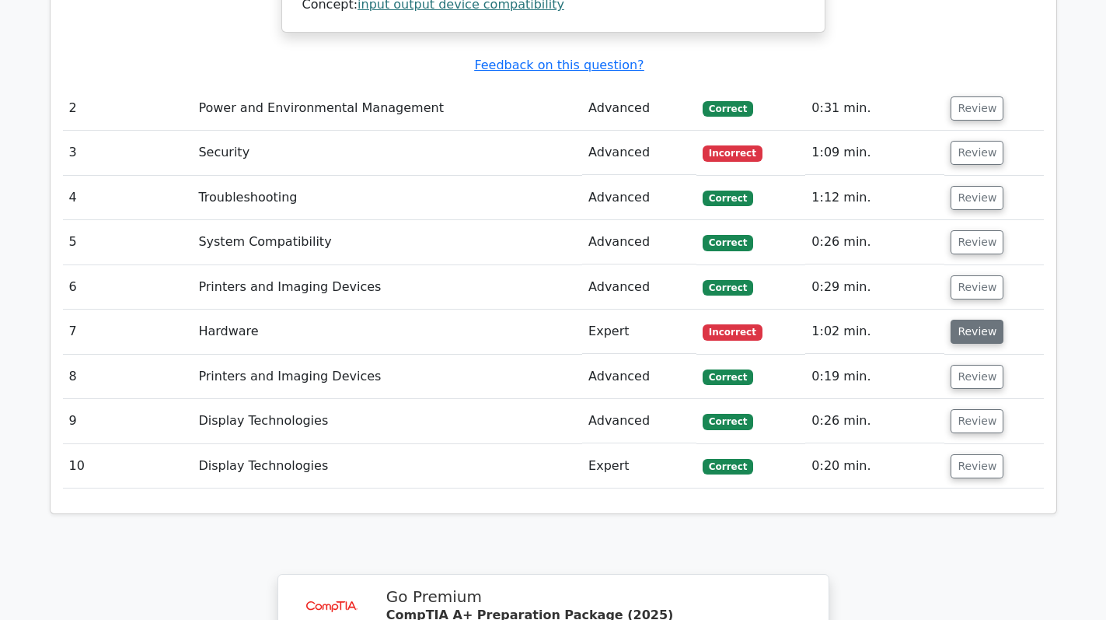
click at [958, 320] on button "Review" at bounding box center [977, 332] width 53 height 24
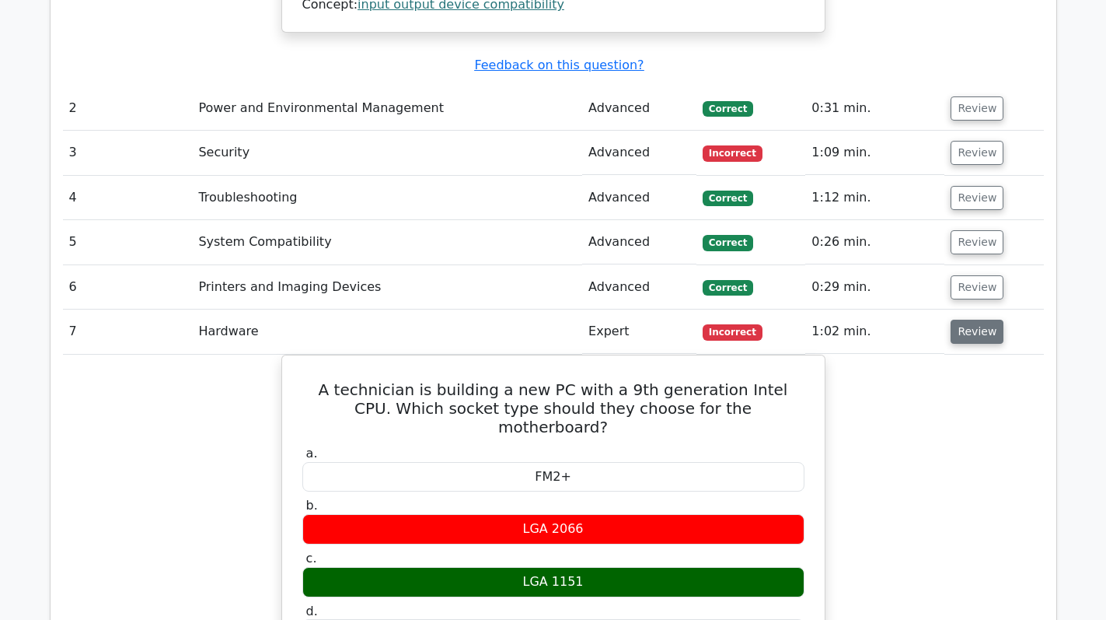
click at [958, 320] on button "Review" at bounding box center [977, 332] width 53 height 24
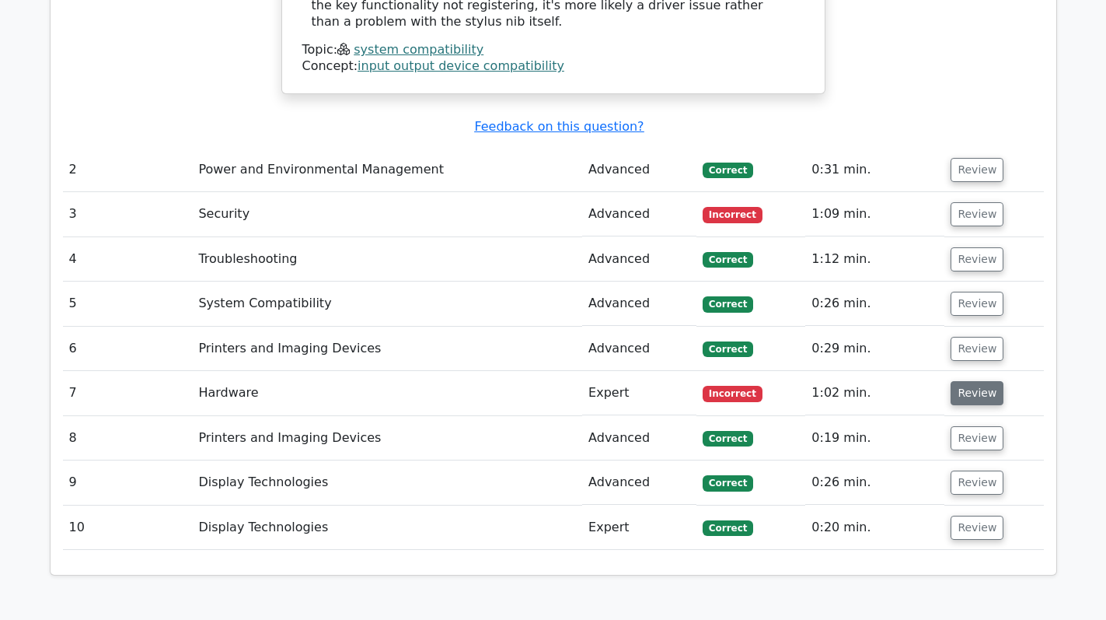
scroll to position [1866, 0]
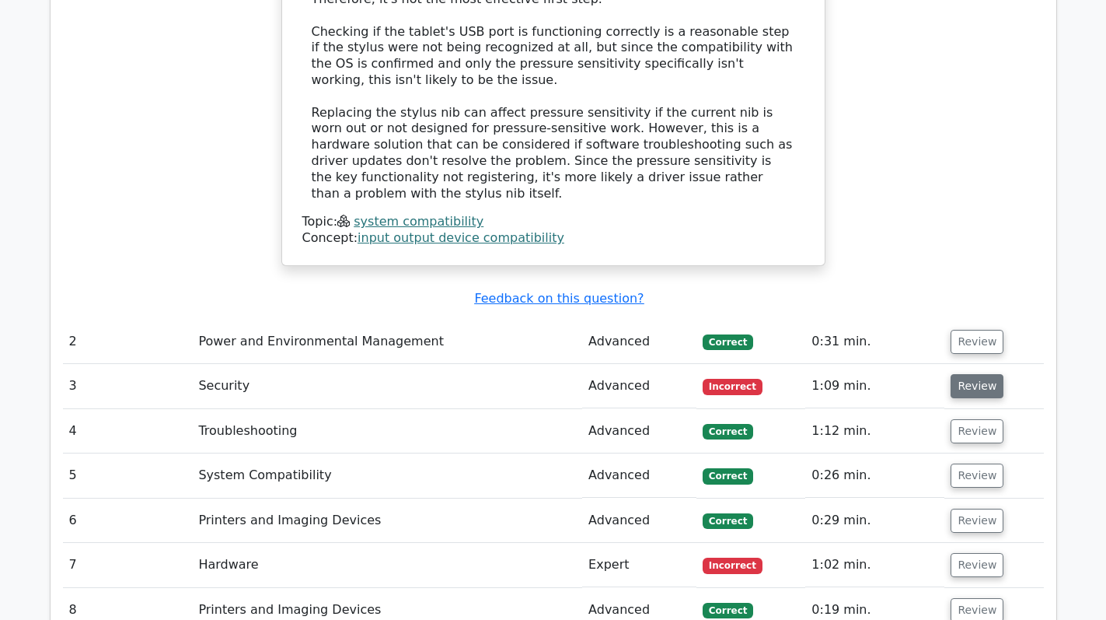
click at [976, 374] on button "Review" at bounding box center [977, 386] width 53 height 24
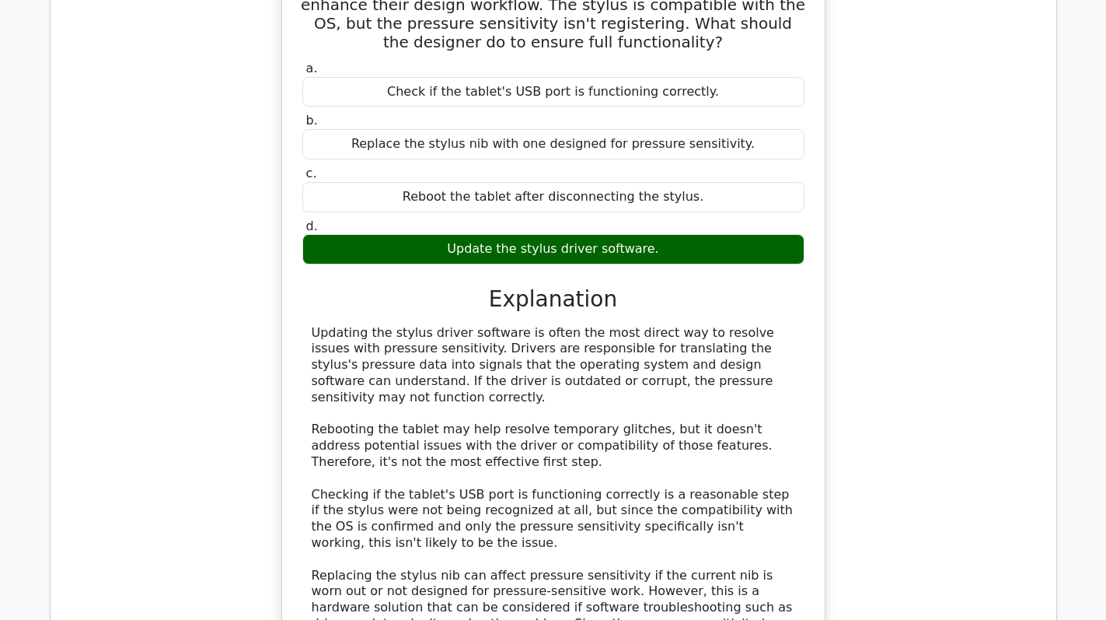
scroll to position [1166, 0]
